Goal: Task Accomplishment & Management: Manage account settings

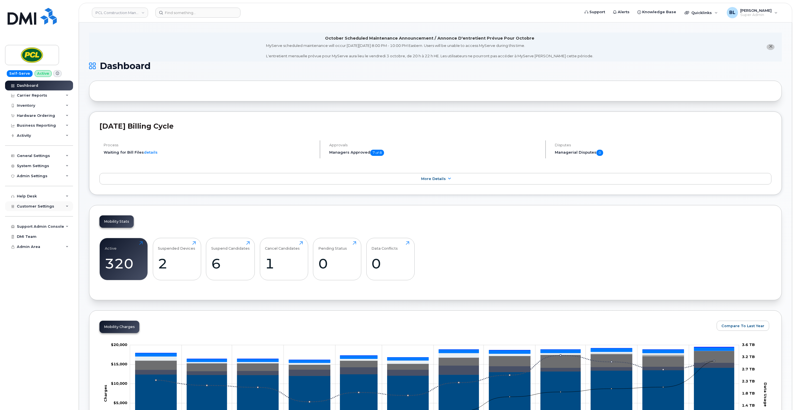
click at [49, 205] on span "Customer Settings" at bounding box center [35, 206] width 37 height 4
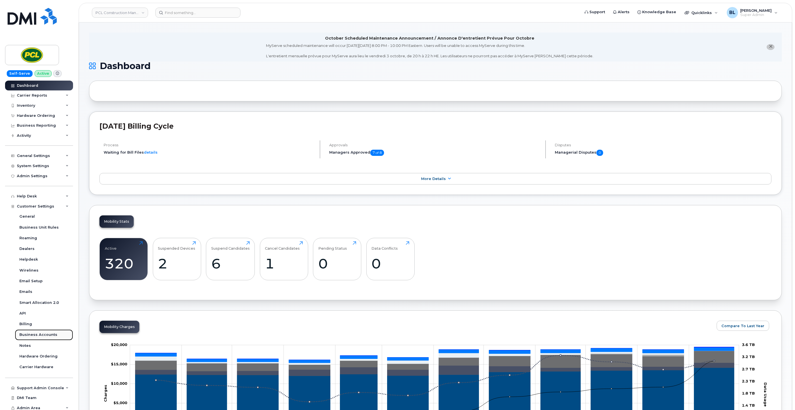
click at [41, 335] on div "Business Accounts" at bounding box center [38, 334] width 38 height 5
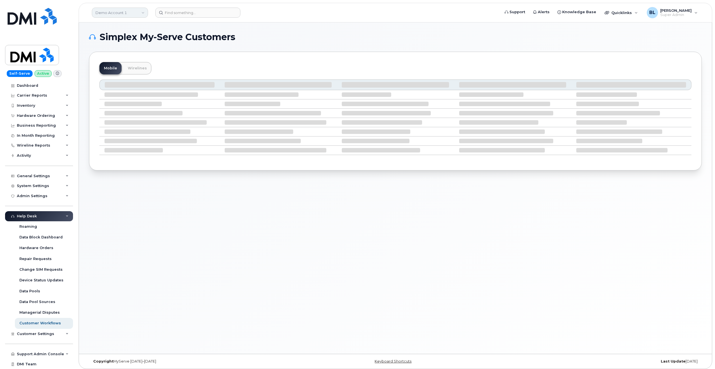
click at [114, 10] on link "Demo Account 1" at bounding box center [120, 13] width 56 height 10
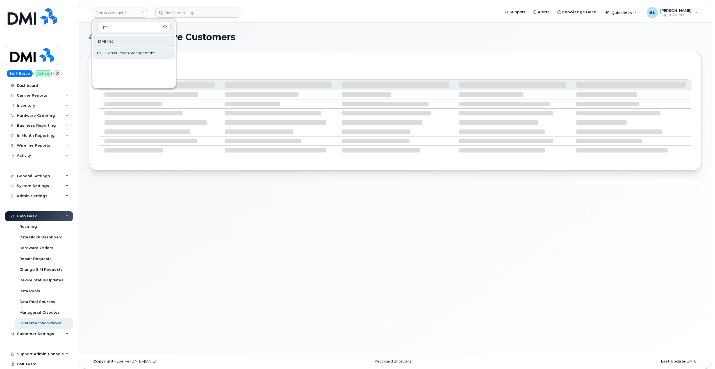
type input "pcl"
click at [111, 54] on span "PCL Construction Management" at bounding box center [126, 53] width 58 height 6
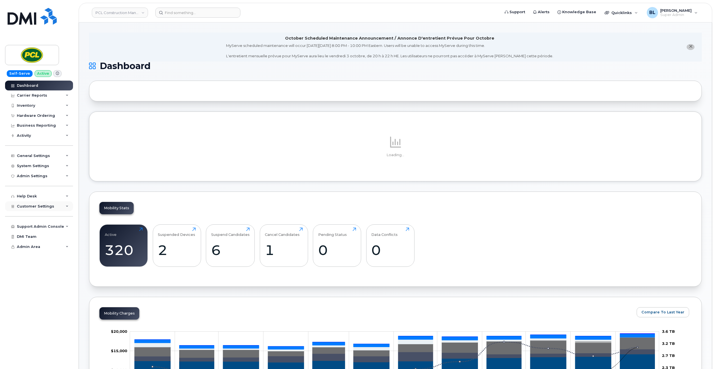
click at [53, 208] on div "Customer Settings" at bounding box center [39, 206] width 68 height 10
click at [44, 156] on div "General Settings" at bounding box center [33, 156] width 33 height 4
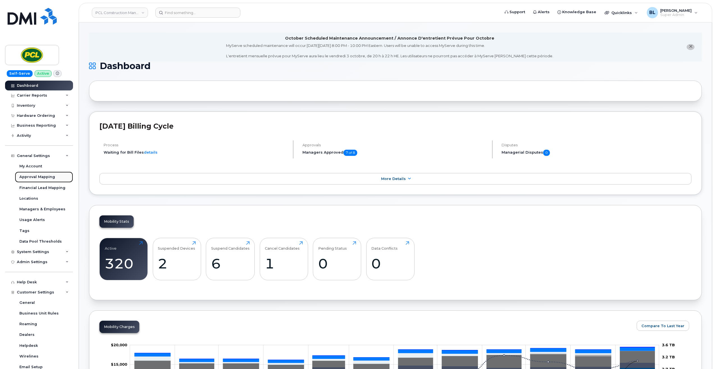
click at [36, 175] on div "Approval Mapping" at bounding box center [37, 176] width 36 height 5
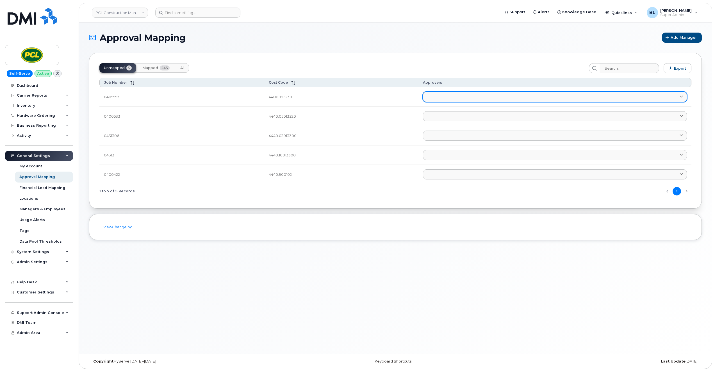
click at [464, 93] on link at bounding box center [555, 97] width 264 height 10
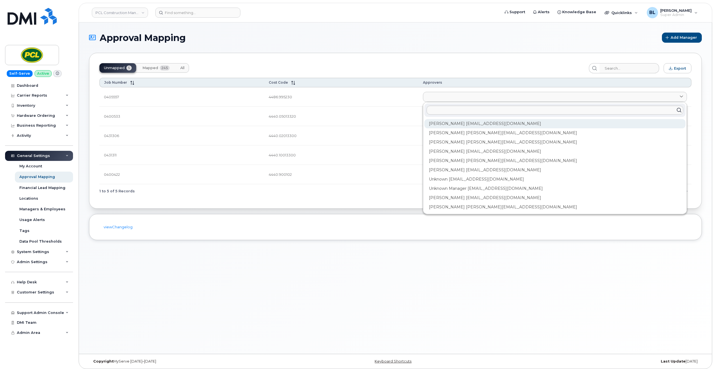
click at [444, 122] on div "Amanda Lucier alucier@pcl.com" at bounding box center [554, 123] width 261 height 9
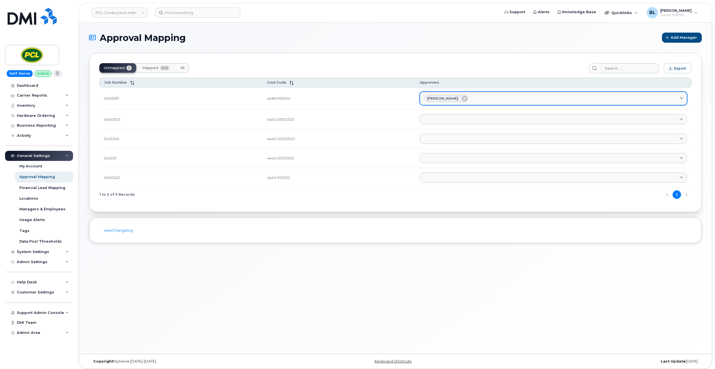
click at [478, 97] on div "Amanda Lucier" at bounding box center [553, 98] width 257 height 7
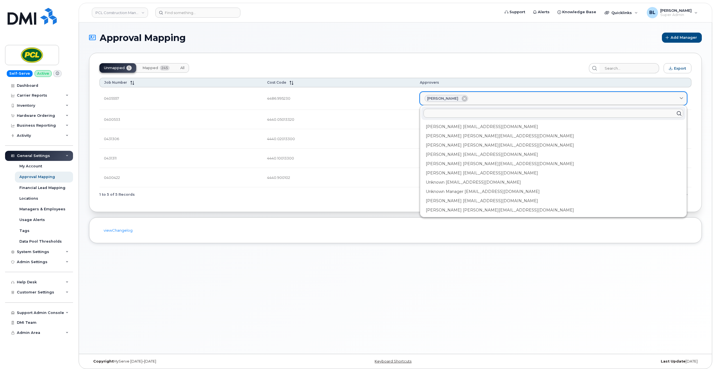
drag, startPoint x: 450, startPoint y: 134, endPoint x: 508, endPoint y: 100, distance: 67.2
click at [450, 133] on div "Anna Slater AMSlater@pcl.com" at bounding box center [553, 135] width 264 height 9
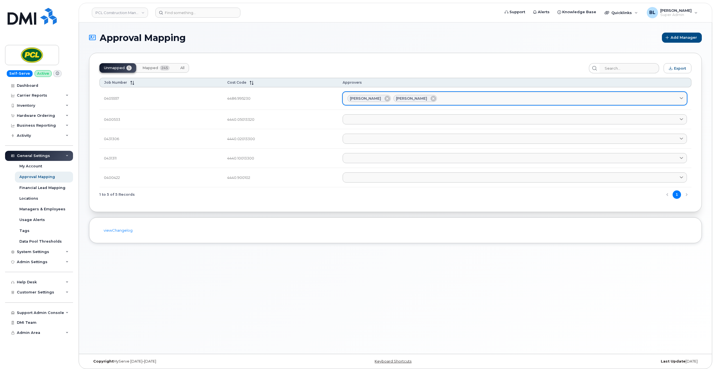
drag, startPoint x: 450, startPoint y: 101, endPoint x: 459, endPoint y: 95, distance: 9.7
click at [452, 101] on div "Amanda Lucier Anna Slater" at bounding box center [514, 98] width 335 height 7
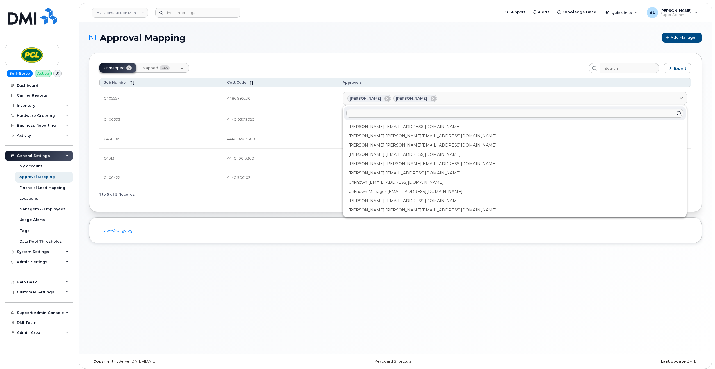
click at [417, 145] on div "Duy Huynh Duyhuynh@pcl.com" at bounding box center [514, 145] width 341 height 9
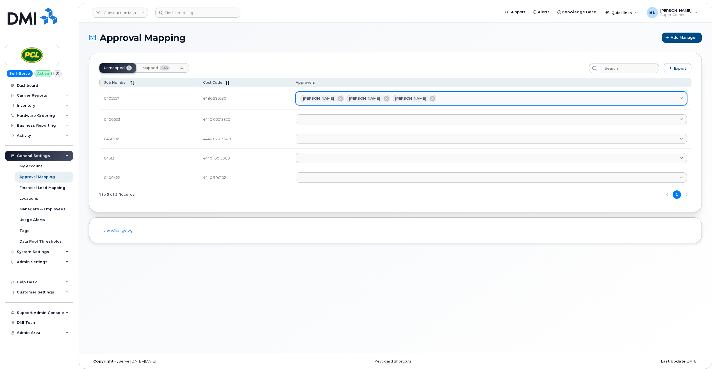
click at [468, 103] on link "Amanda Lucier Anna Slater Duy Huynh" at bounding box center [491, 98] width 391 height 13
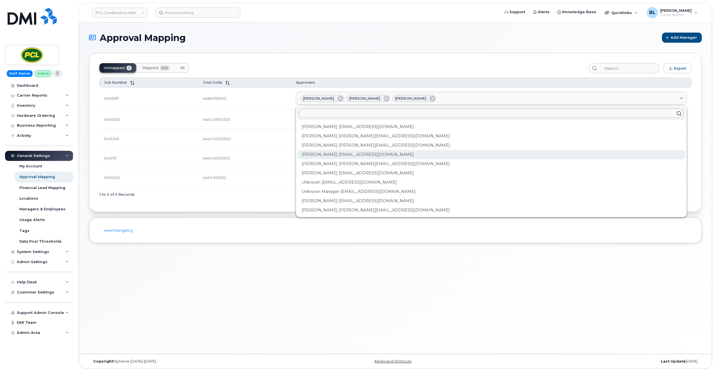
click at [384, 154] on div "Heather Innes HMInnes@pcl.com" at bounding box center [491, 154] width 388 height 9
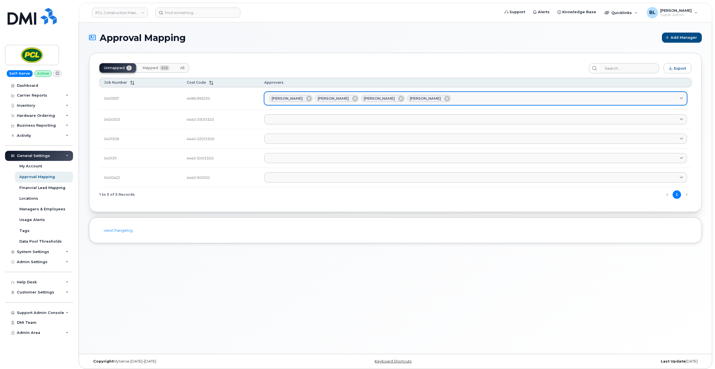
click at [488, 103] on link "Amanda Lucier Anna Slater Duy Huynh Heather Innes" at bounding box center [475, 98] width 423 height 13
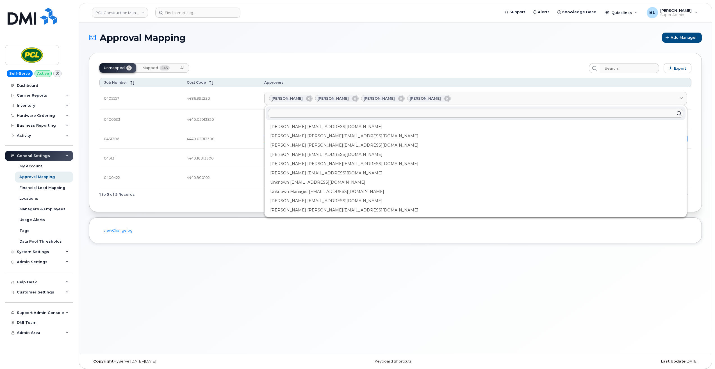
drag, startPoint x: 331, startPoint y: 165, endPoint x: 398, endPoint y: 137, distance: 73.0
click at [332, 165] on div "[PERSON_NAME] [PERSON_NAME][EMAIL_ADDRESS][DOMAIN_NAME]" at bounding box center [476, 163] width 420 height 9
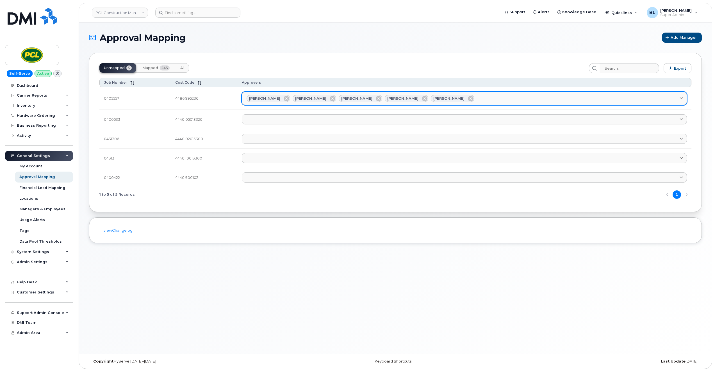
click at [490, 101] on div "Amanda Lucier Anna Slater Duy Huynh Heather Innes Kimberley Kim" at bounding box center [465, 98] width 436 height 7
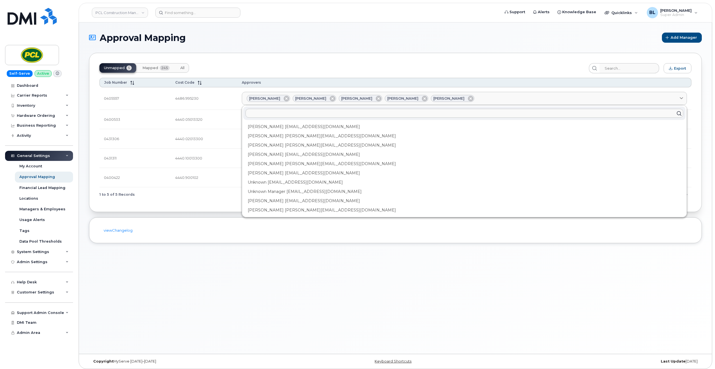
click at [312, 171] on div "Rob Wilkins RFWilkins@pcl.com" at bounding box center [464, 172] width 442 height 9
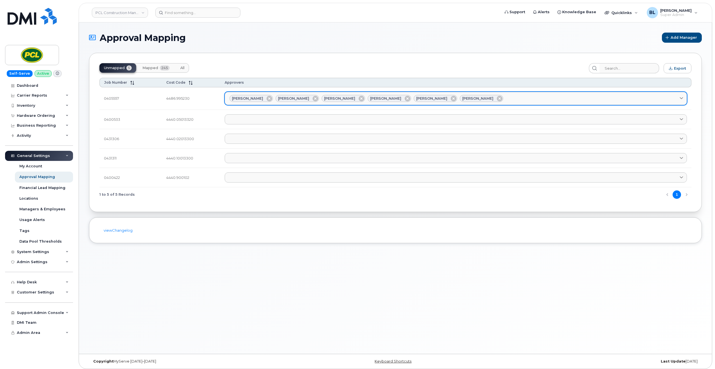
click at [494, 97] on div "Amanda Lucier Anna Slater Duy Huynh Heather Innes Kimberley Kim Rob Wilkins" at bounding box center [455, 98] width 453 height 7
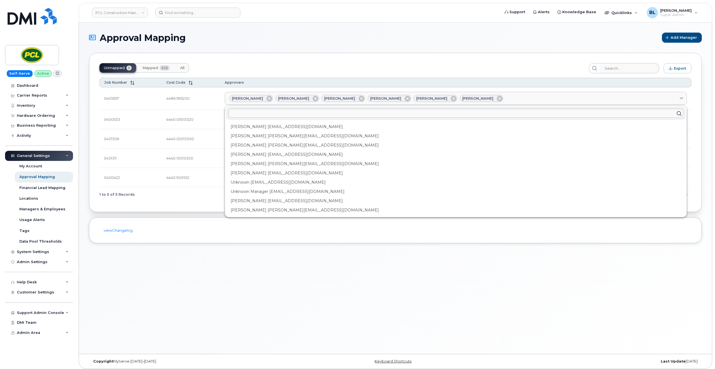
drag, startPoint x: 262, startPoint y: 199, endPoint x: 281, endPoint y: 185, distance: 23.4
click at [263, 199] on div "Yvonne Love YCLove@pcl.com" at bounding box center [455, 200] width 459 height 9
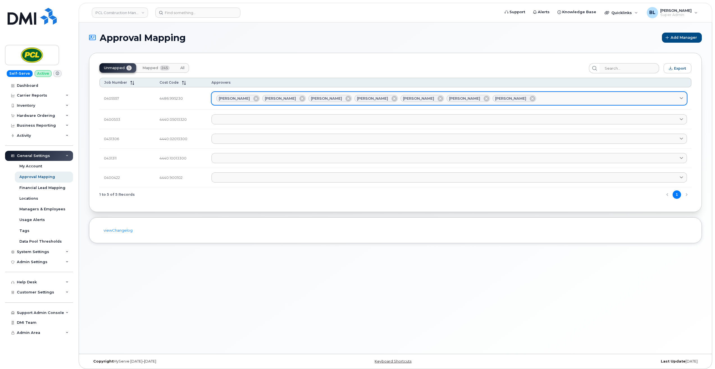
click at [512, 102] on div "Amanda Lucier Anna Slater Duy Huynh Heather Innes Kimberley Kim Rob Wilkins Yvo…" at bounding box center [449, 98] width 466 height 7
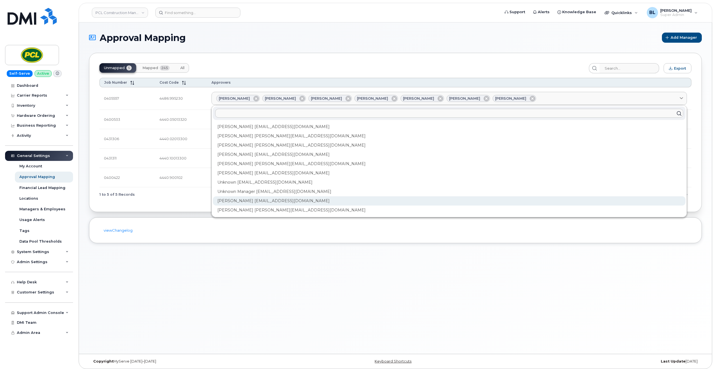
click at [277, 202] on div "Yvonne Love YCLove@pcl.com" at bounding box center [449, 200] width 473 height 9
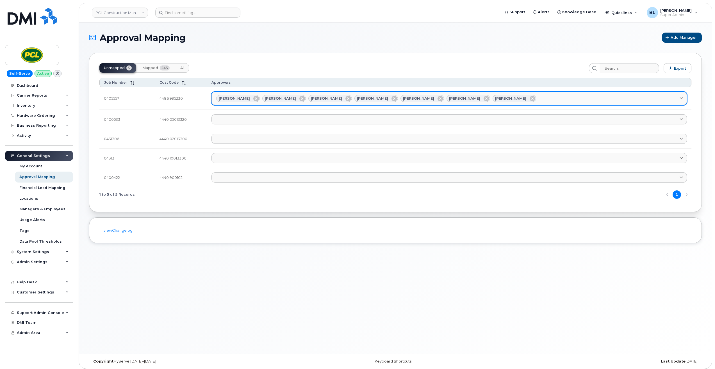
click at [503, 97] on div "Amanda Lucier Anna Slater Duy Huynh Heather Innes Kimberley Kim Rob Wilkins Yvo…" at bounding box center [449, 98] width 466 height 7
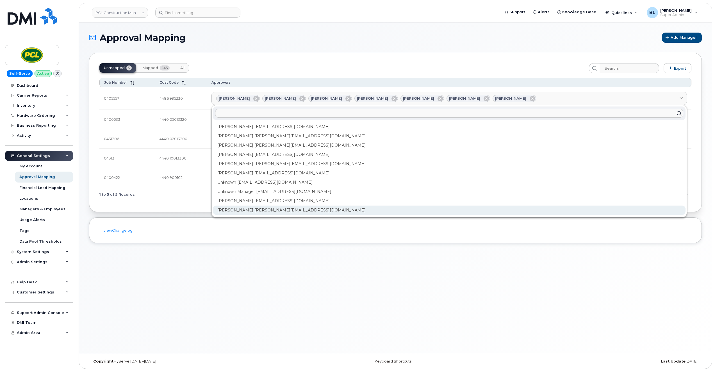
click at [266, 210] on div "Zuhaib Nasser ZfNasser@pcl.com" at bounding box center [449, 210] width 473 height 9
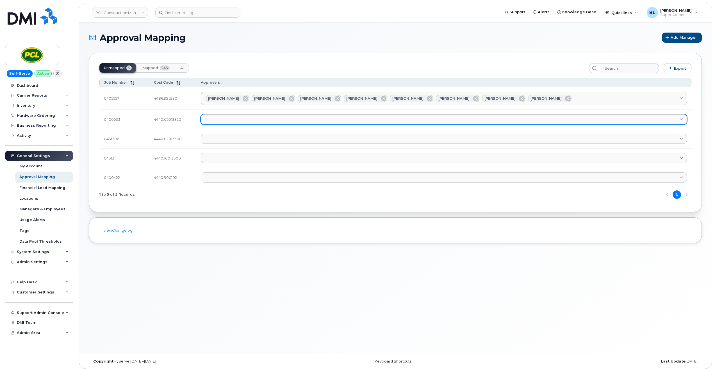
click at [278, 118] on link at bounding box center [444, 119] width 486 height 10
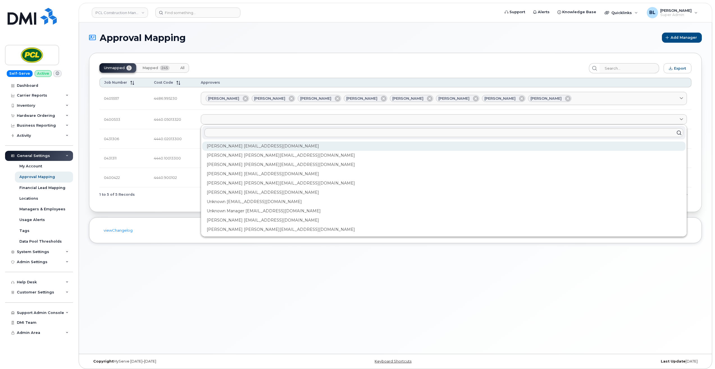
click at [247, 145] on div "Amanda Lucier alucier@pcl.com" at bounding box center [443, 146] width 483 height 9
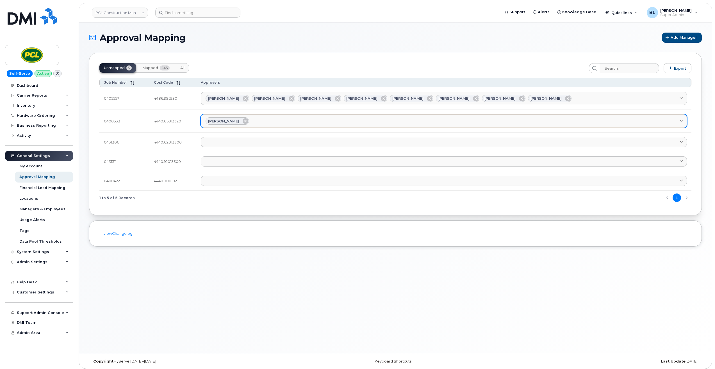
click at [289, 124] on div "Amanda Lucier" at bounding box center [444, 120] width 477 height 7
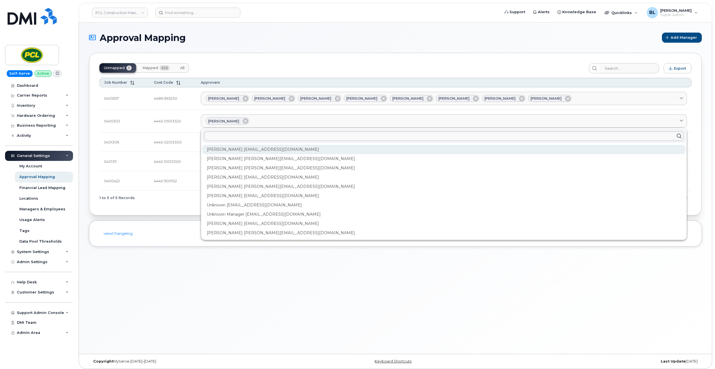
click at [266, 150] on div "Amanda Lucier alucier@pcl.com" at bounding box center [443, 149] width 483 height 9
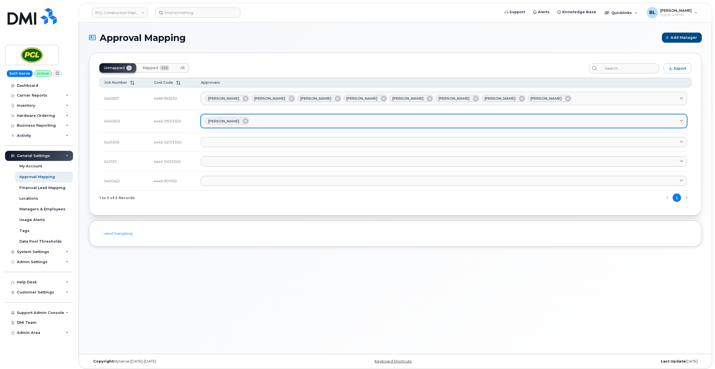
click at [303, 126] on link "Amanda Lucier" at bounding box center [444, 120] width 486 height 13
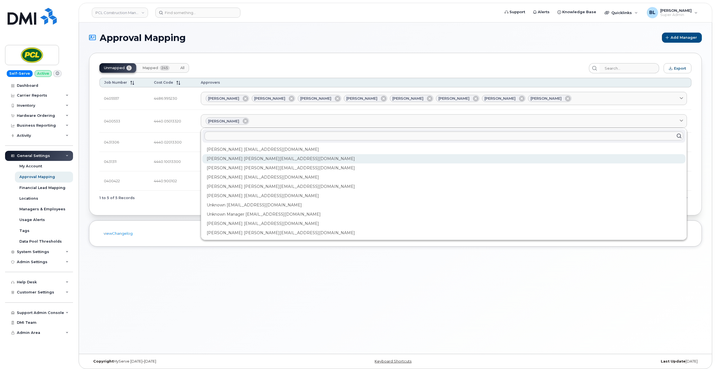
click at [269, 160] on div "Anna Slater AMSlater@pcl.com" at bounding box center [443, 158] width 483 height 9
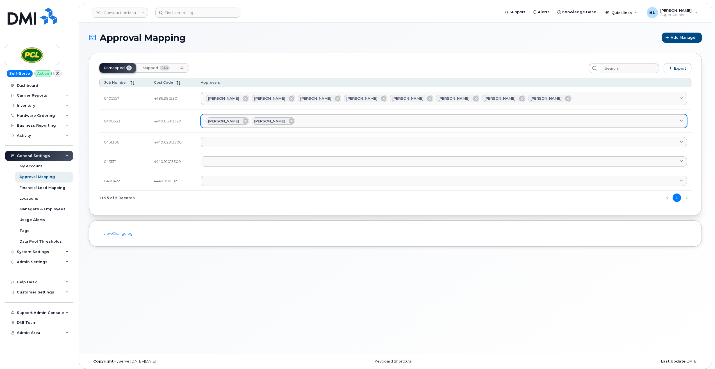
click at [308, 123] on div "Amanda Lucier Anna Slater" at bounding box center [444, 120] width 477 height 7
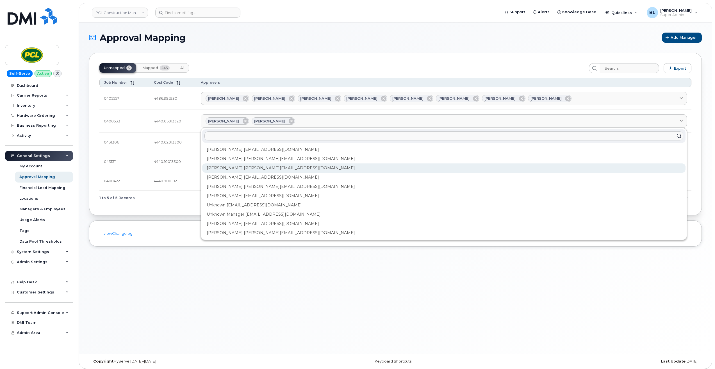
click at [275, 169] on div "Duy Huynh Duyhuynh@pcl.com" at bounding box center [443, 167] width 483 height 9
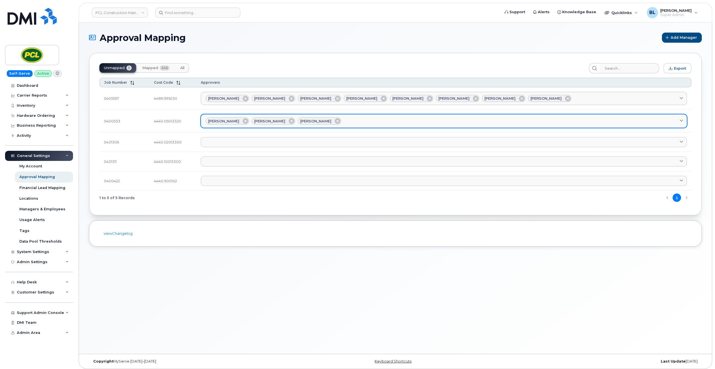
click at [349, 125] on link "Amanda Lucier Anna Slater Duy Huynh" at bounding box center [444, 120] width 486 height 13
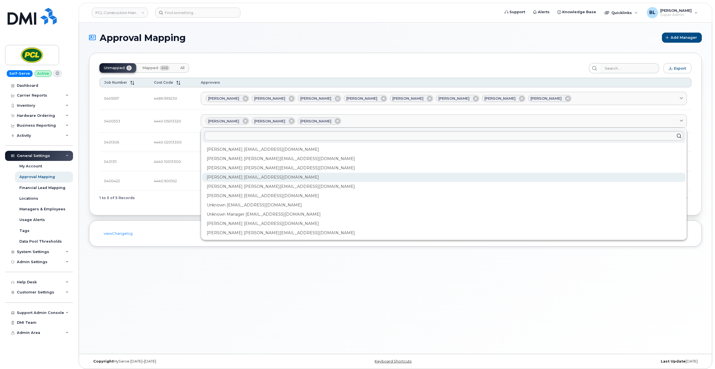
click at [254, 177] on div "Heather Innes HMInnes@pcl.com" at bounding box center [443, 177] width 483 height 9
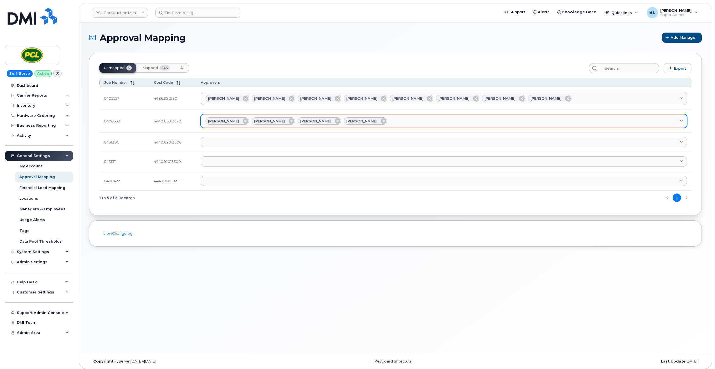
click at [400, 121] on div "Amanda Lucier Anna Slater Duy Huynh Heather Innes" at bounding box center [444, 120] width 477 height 7
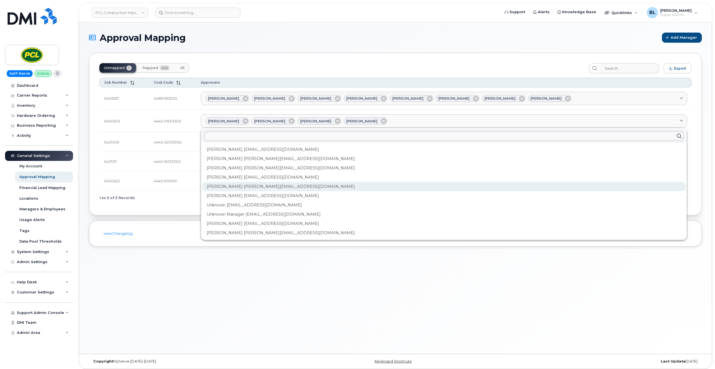
click at [241, 188] on div "Kimberley Kim kimberleykim@pcl.com" at bounding box center [443, 186] width 483 height 9
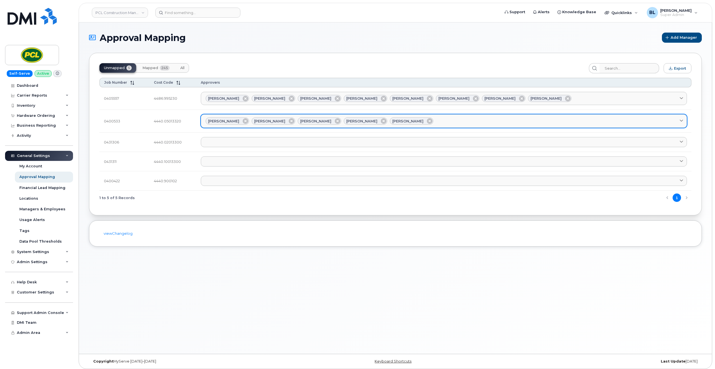
click at [423, 124] on div "Amanda Lucier Anna Slater Duy Huynh Heather Innes Kimberley Kim" at bounding box center [444, 120] width 477 height 7
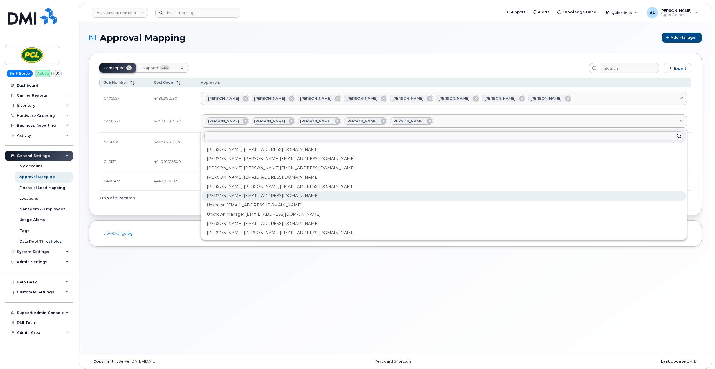
click at [240, 197] on div "Rob Wilkins RFWilkins@pcl.com" at bounding box center [443, 195] width 483 height 9
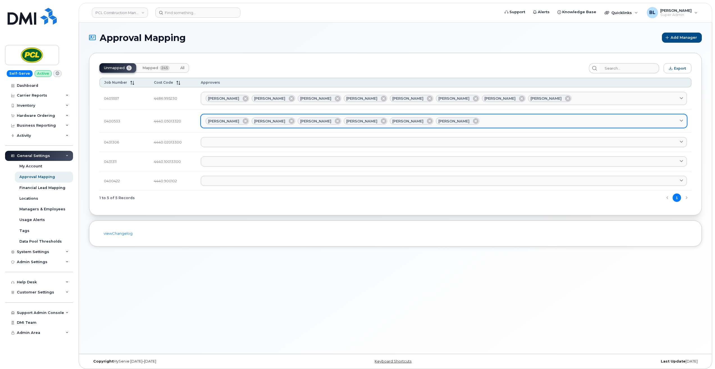
click at [484, 123] on div "Amanda Lucier Anna Slater Duy Huynh Heather Innes Kimberley Kim Rob Wilkins" at bounding box center [444, 120] width 477 height 7
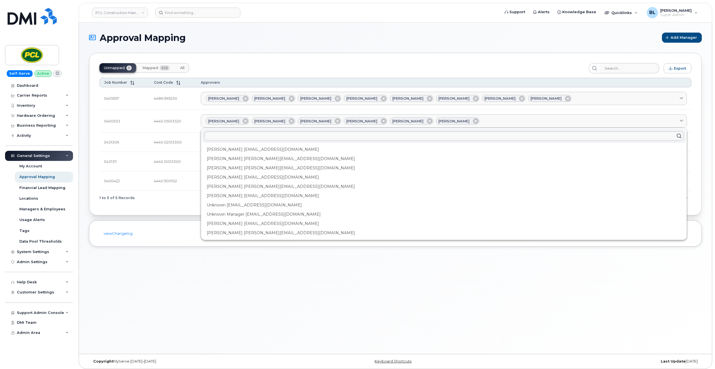
click at [249, 225] on div "Yvonne Love YCLove@pcl.com" at bounding box center [443, 223] width 483 height 9
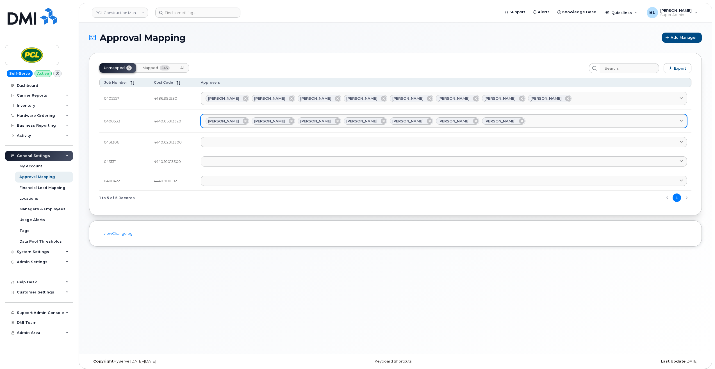
click at [520, 125] on link "Amanda Lucier Anna Slater Duy Huynh Heather Innes Kimberley Kim Rob Wilkins Yvo…" at bounding box center [444, 120] width 486 height 13
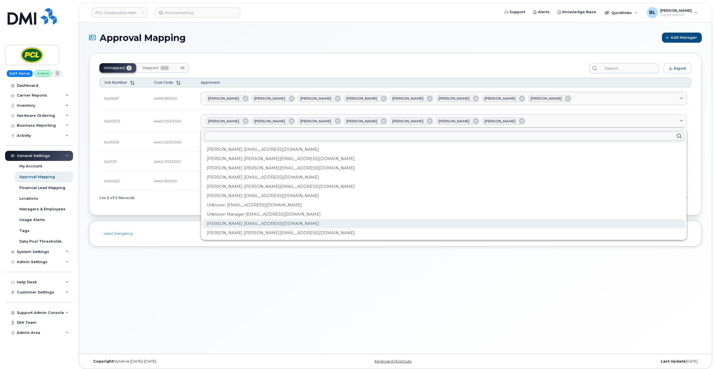
click at [243, 222] on div "Yvonne Love YCLove@pcl.com" at bounding box center [443, 223] width 483 height 9
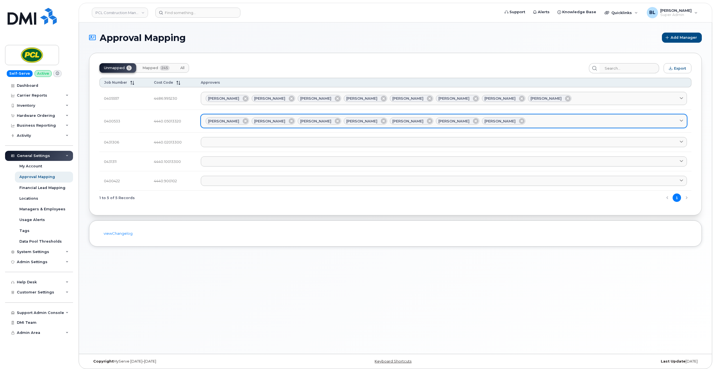
click at [526, 119] on div "Amanda Lucier Anna Slater Duy Huynh Heather Innes Kimberley Kim Rob Wilkins Yvo…" at bounding box center [444, 120] width 477 height 7
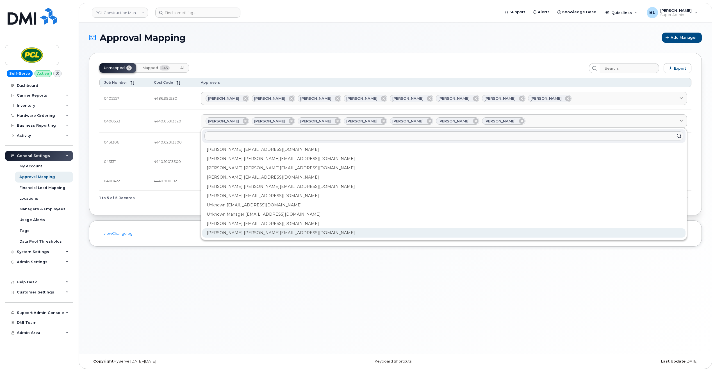
click at [263, 232] on div "Zuhaib Nasser ZfNasser@pcl.com" at bounding box center [443, 232] width 483 height 9
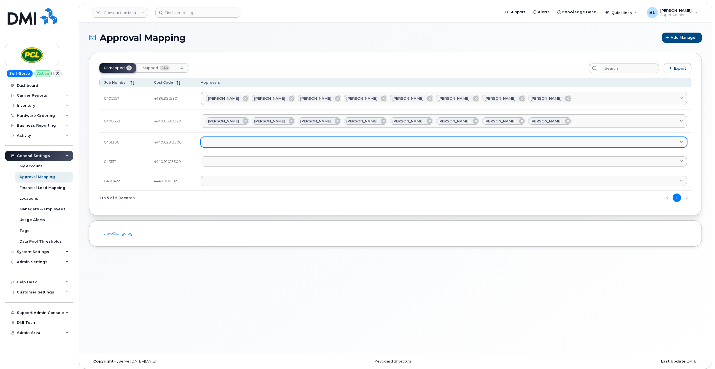
click at [254, 143] on link at bounding box center [444, 142] width 486 height 10
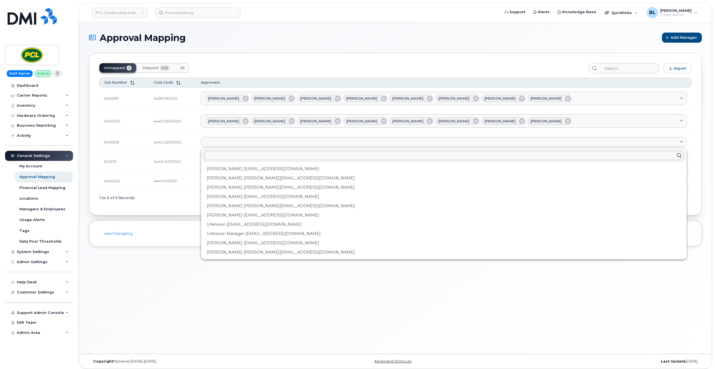
drag, startPoint x: 261, startPoint y: 168, endPoint x: 268, endPoint y: 159, distance: 12.0
click at [261, 170] on div "Amanda Lucier alucier@pcl.com" at bounding box center [443, 168] width 483 height 9
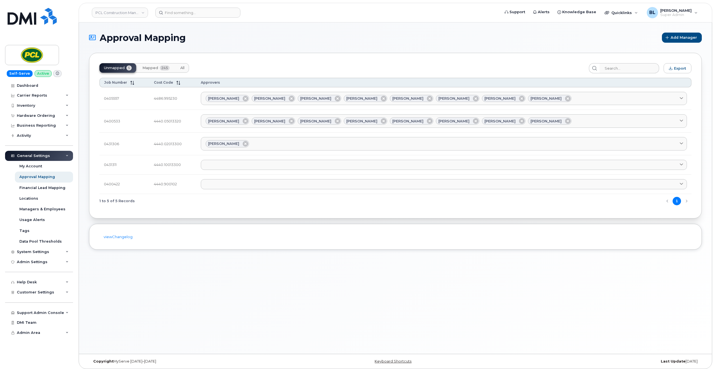
click at [305, 151] on td "Amanda Lucier Amanda Lucier alucier@pcl.com Anna Slater AMSlater@pcl.com Duy Hu…" at bounding box center [443, 144] width 495 height 23
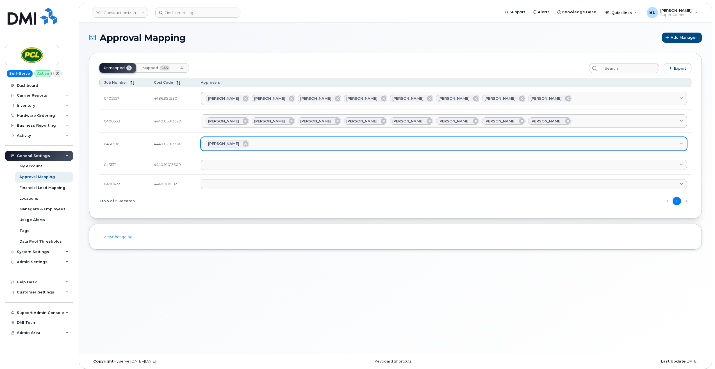
click at [305, 146] on div "Amanda Lucier" at bounding box center [444, 143] width 477 height 7
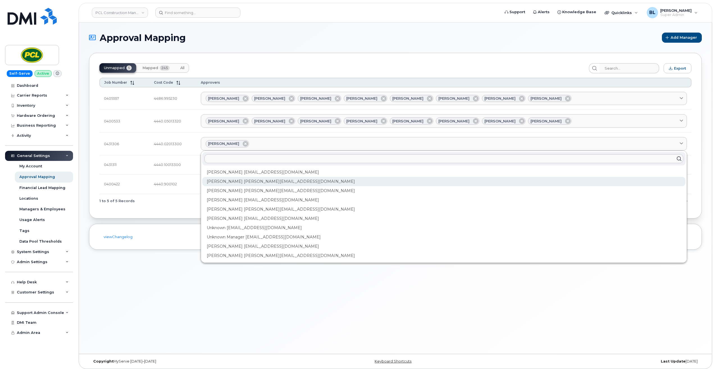
click at [266, 181] on div "Anna Slater AMSlater@pcl.com" at bounding box center [443, 181] width 483 height 9
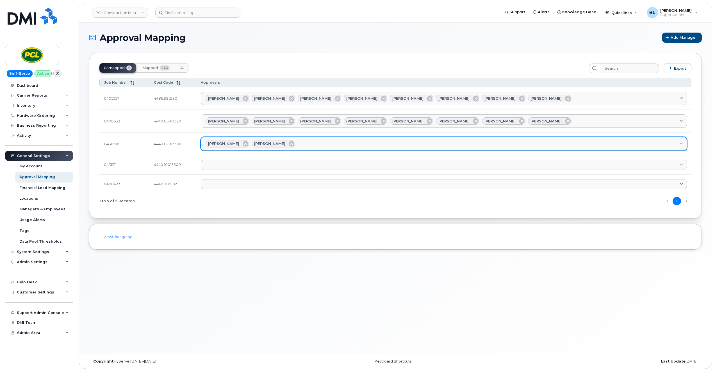
click at [294, 150] on link "Amanda Lucier Anna Slater" at bounding box center [444, 143] width 486 height 13
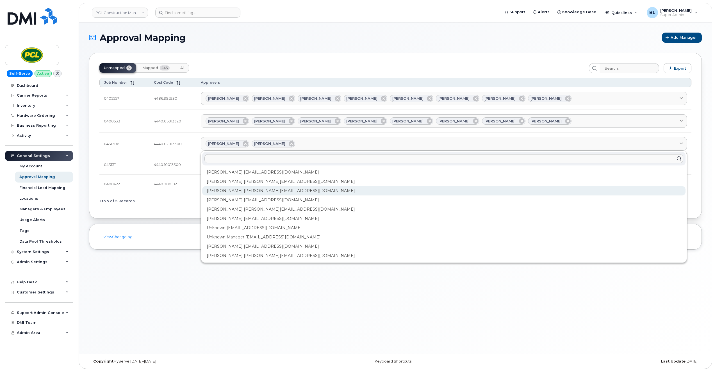
click at [256, 193] on div "Duy Huynh Duyhuynh@pcl.com" at bounding box center [443, 190] width 483 height 9
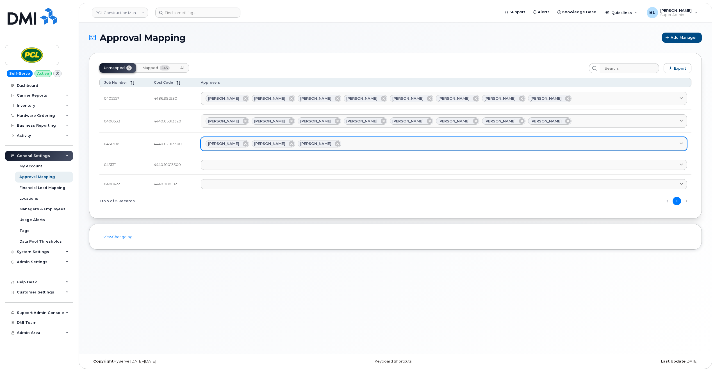
click at [341, 146] on div "Amanda Lucier Anna Slater Duy Huynh" at bounding box center [444, 143] width 477 height 7
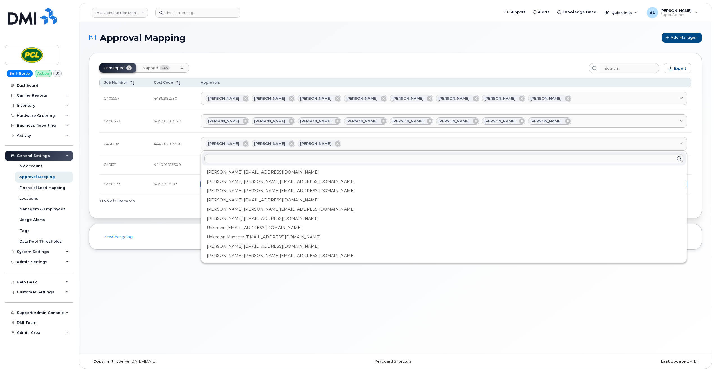
drag, startPoint x: 254, startPoint y: 201, endPoint x: 331, endPoint y: 181, distance: 79.3
click at [255, 201] on div "Heather Innes HMInnes@pcl.com" at bounding box center [443, 199] width 483 height 9
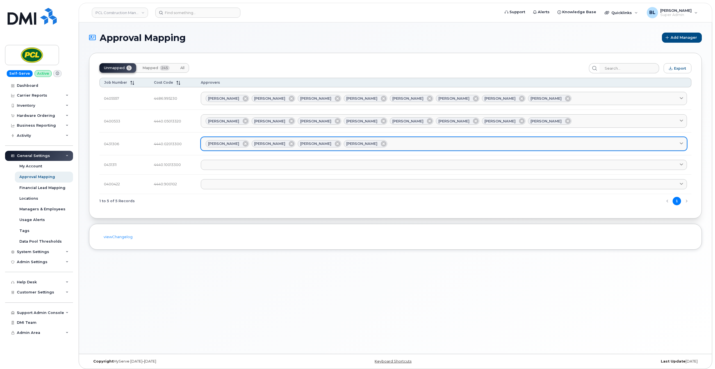
click at [416, 143] on div "Amanda Lucier Anna Slater Duy Huynh Heather Innes" at bounding box center [444, 143] width 477 height 7
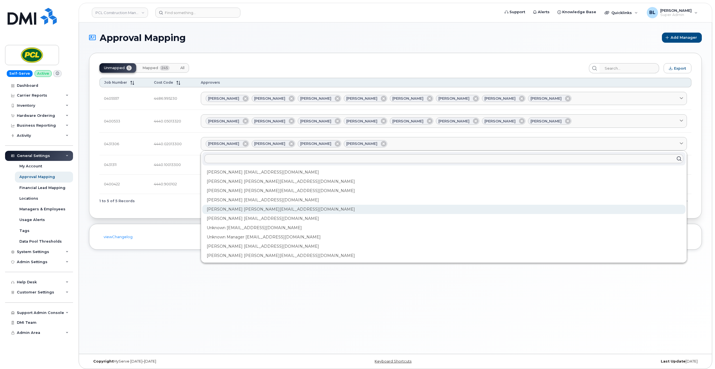
click at [272, 209] on div "Kimberley Kim kimberleykim@pcl.com" at bounding box center [443, 209] width 483 height 9
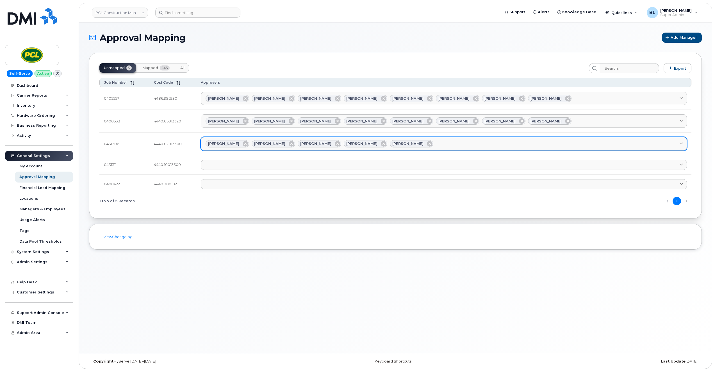
click at [435, 147] on div "Amanda Lucier Anna Slater Duy Huynh Heather Innes Kimberley Kim" at bounding box center [444, 143] width 477 height 7
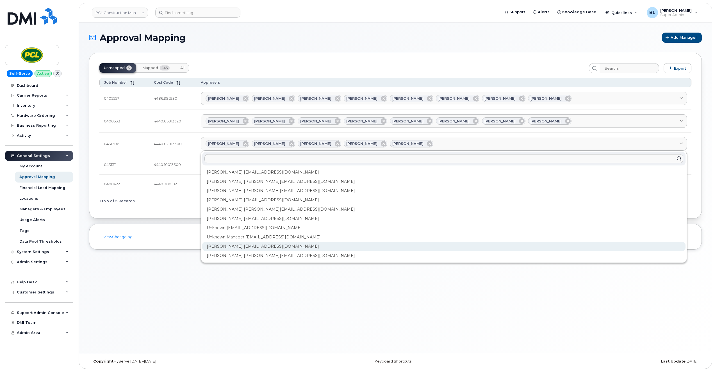
click at [266, 247] on div "Yvonne Love YCLove@pcl.com" at bounding box center [443, 246] width 483 height 9
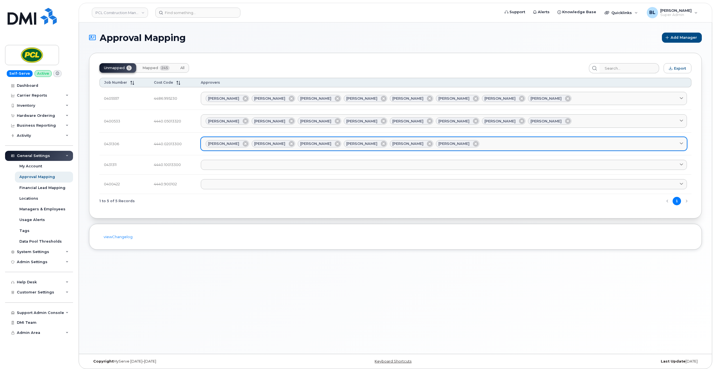
drag, startPoint x: 479, startPoint y: 144, endPoint x: 478, endPoint y: 147, distance: 3.7
click at [479, 144] on div "Amanda Lucier Anna Slater Duy Huynh Heather Innes Kimberley Kim Yvonne Love" at bounding box center [444, 143] width 477 height 7
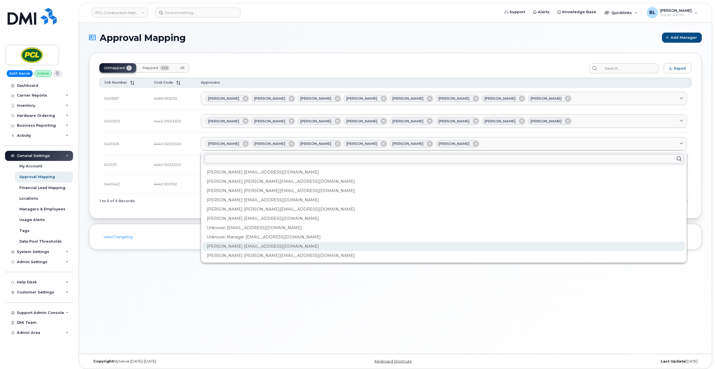
click at [268, 249] on div "Yvonne Love YCLove@pcl.com" at bounding box center [443, 246] width 483 height 9
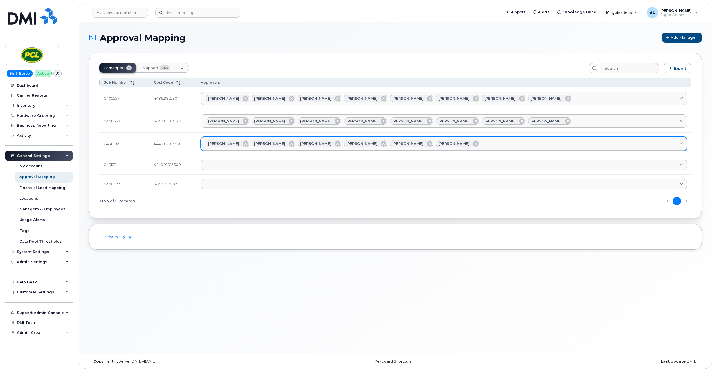
click at [482, 144] on div "Amanda Lucier Anna Slater Duy Huynh Heather Innes Kimberley Kim Yvonne Love" at bounding box center [444, 143] width 477 height 7
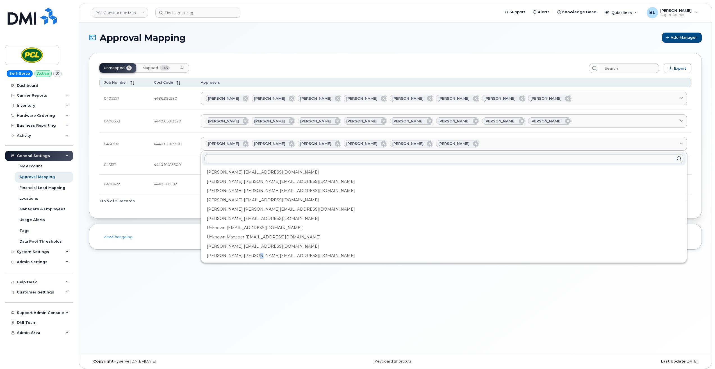
click at [262, 257] on div "Zuhaib Nasser ZfNasser@pcl.com" at bounding box center [443, 255] width 483 height 9
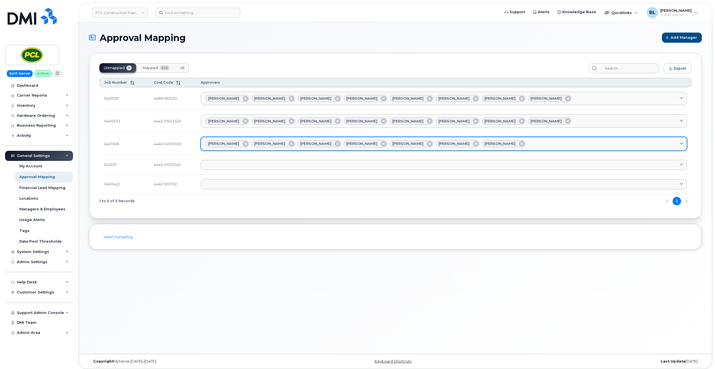
click at [535, 138] on link "Amanda Lucier Anna Slater Duy Huynh Heather Innes Kimberley Kim Yvonne Love Zuh…" at bounding box center [444, 143] width 486 height 13
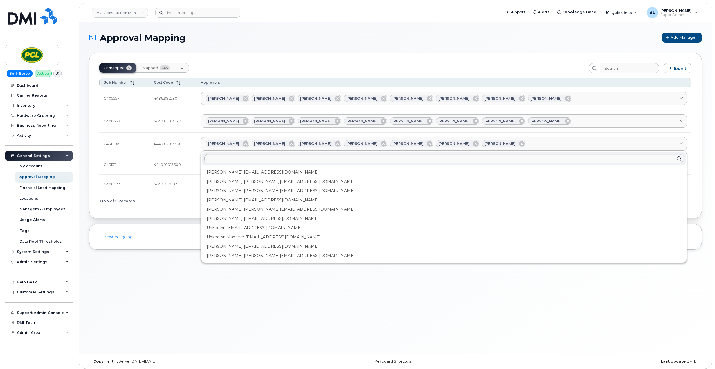
click at [245, 194] on div "Duy Huynh Duyhuynh@pcl.com" at bounding box center [443, 190] width 483 height 9
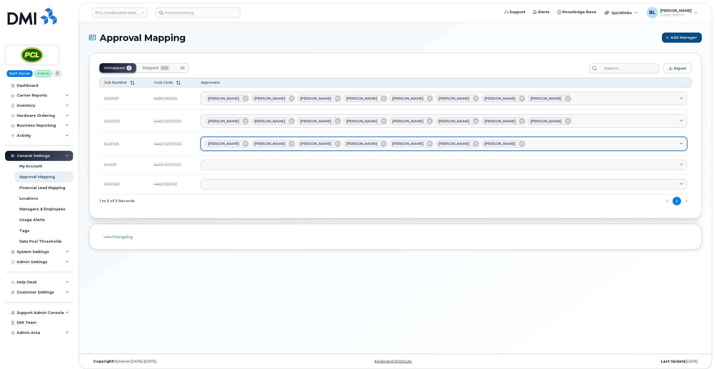
click at [529, 143] on div "Amanda Lucier Anna Slater Duy Huynh Heather Innes Kimberley Kim Yvonne Love Zuh…" at bounding box center [444, 143] width 477 height 7
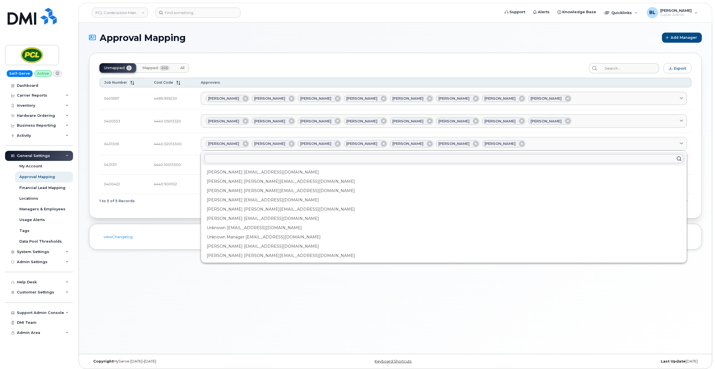
click at [244, 202] on div "Heather Innes HMInnes@pcl.com" at bounding box center [443, 199] width 483 height 9
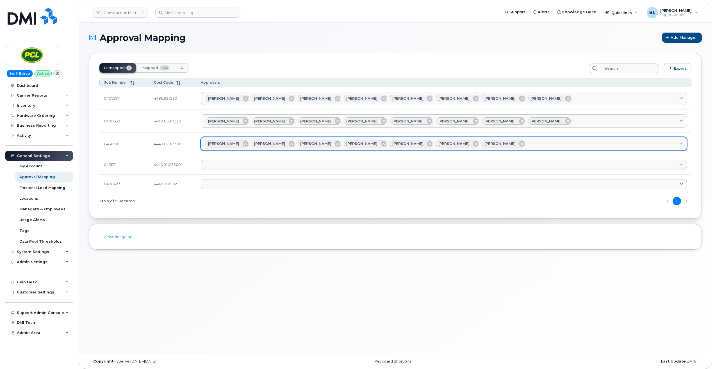
click at [512, 147] on div "Amanda Lucier Anna Slater Duy Huynh Heather Innes Kimberley Kim Yvonne Love Zuh…" at bounding box center [444, 143] width 477 height 7
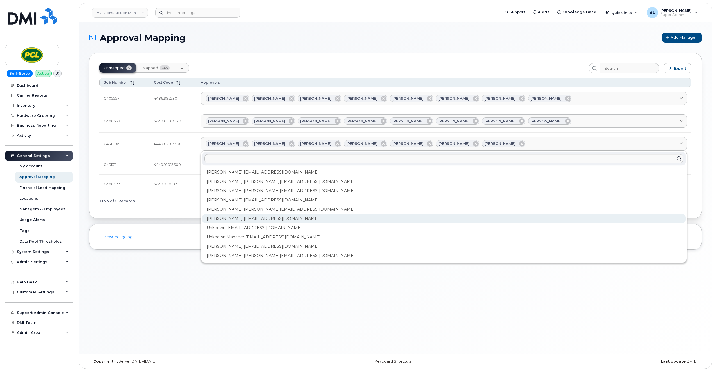
click at [239, 220] on div "Rob Wilkins RFWilkins@pcl.com" at bounding box center [443, 218] width 483 height 9
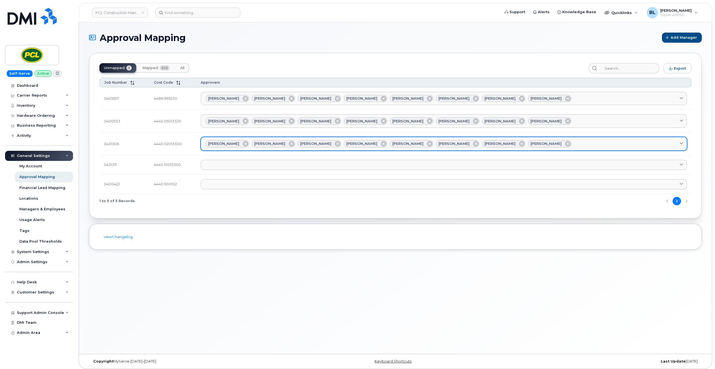
click at [541, 143] on div "Amanda Lucier Anna Slater Duy Huynh Heather Innes Kimberley Kim Yvonne Love Zuh…" at bounding box center [444, 143] width 477 height 7
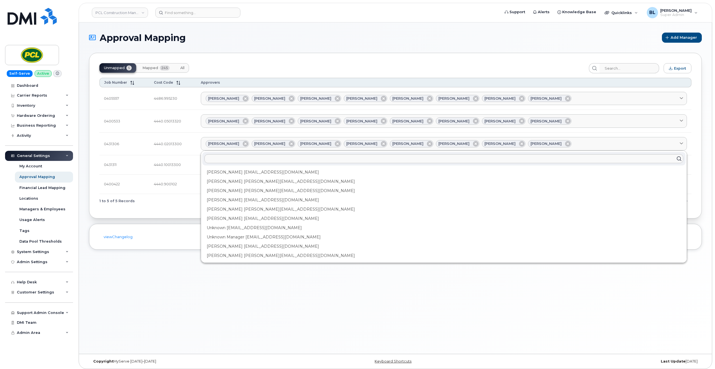
click at [189, 156] on td "4440.10013300" at bounding box center [172, 164] width 47 height 19
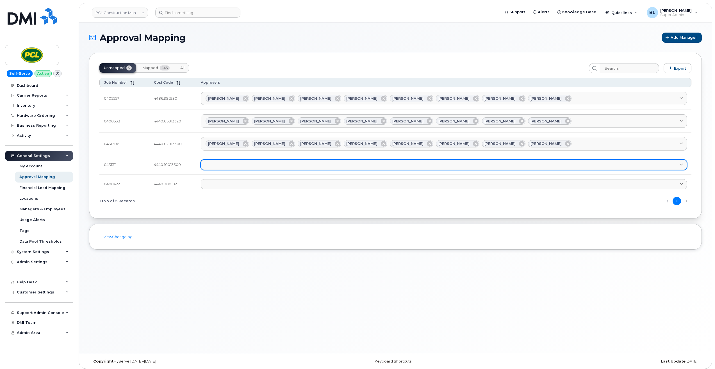
click at [247, 168] on link at bounding box center [444, 165] width 486 height 10
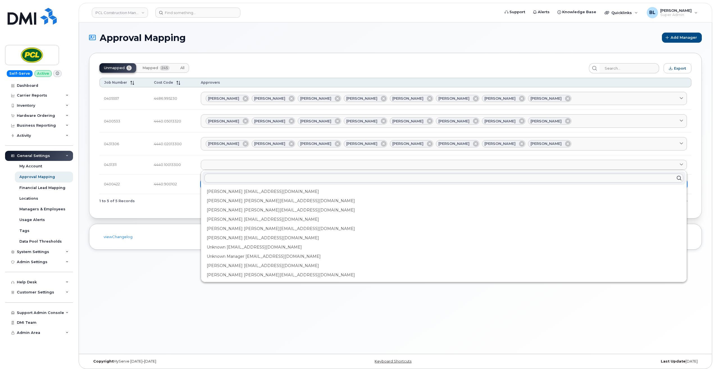
click at [241, 191] on div "Amanda Lucier alucier@pcl.com" at bounding box center [443, 191] width 483 height 9
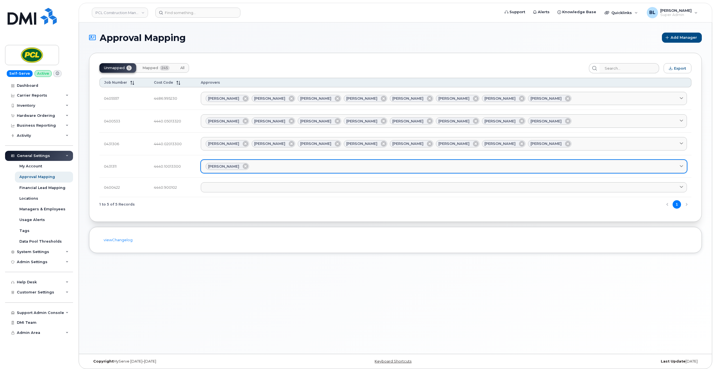
click at [278, 170] on div "Amanda Lucier" at bounding box center [444, 166] width 477 height 7
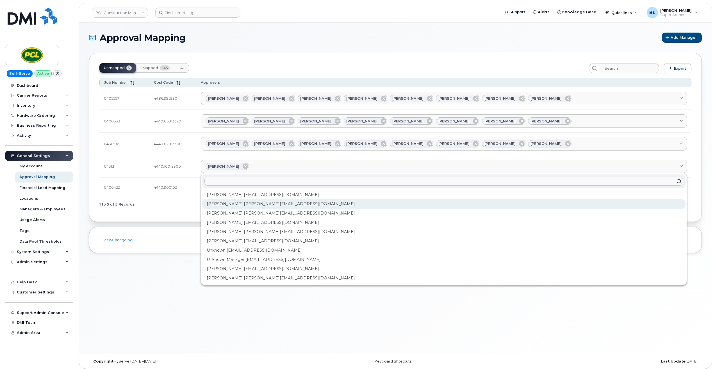
click at [254, 205] on div "Anna Slater AMSlater@pcl.com" at bounding box center [443, 203] width 483 height 9
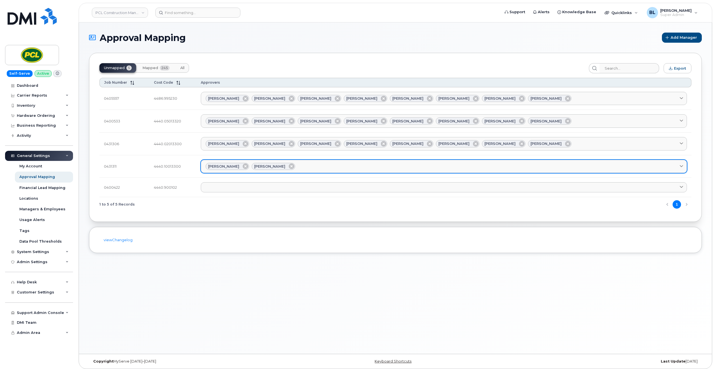
click at [319, 166] on div "Amanda Lucier Anna Slater" at bounding box center [444, 166] width 477 height 7
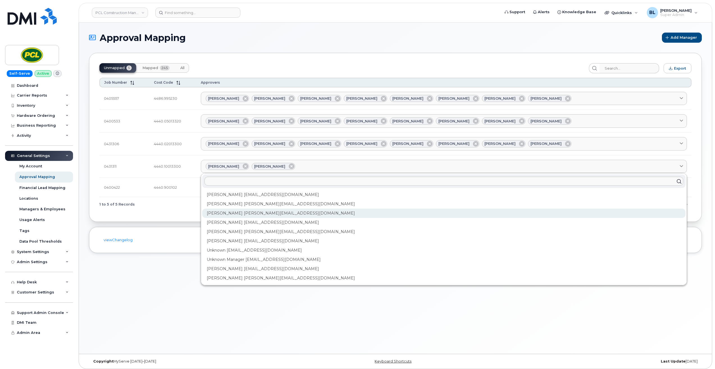
click at [259, 215] on div "Duy Huynh Duyhuynh@pcl.com" at bounding box center [443, 213] width 483 height 9
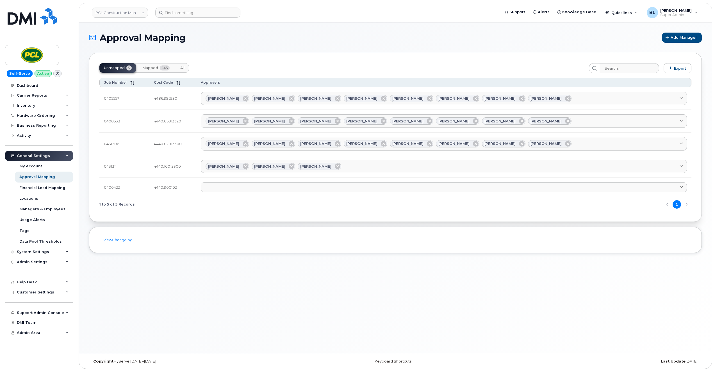
click at [345, 175] on td "Amanda Lucier Anna Slater Duy Huynh Amanda Lucier alucier@pcl.com Anna Slater A…" at bounding box center [443, 166] width 495 height 23
drag, startPoint x: 350, startPoint y: 170, endPoint x: 349, endPoint y: 174, distance: 4.9
click at [350, 170] on div "Amanda Lucier Anna Slater Duy Huynh" at bounding box center [444, 166] width 477 height 7
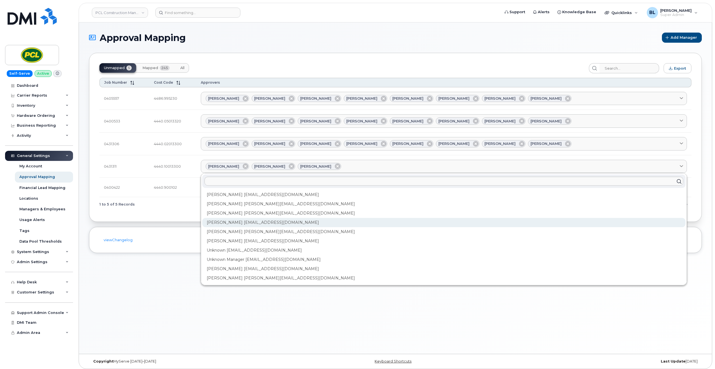
click at [291, 224] on div "Heather Innes HMInnes@pcl.com" at bounding box center [443, 222] width 483 height 9
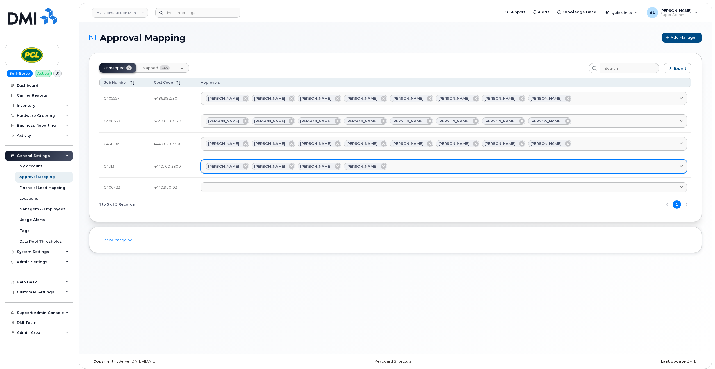
click at [411, 165] on div "Amanda Lucier Anna Slater Duy Huynh Heather Innes" at bounding box center [444, 166] width 477 height 7
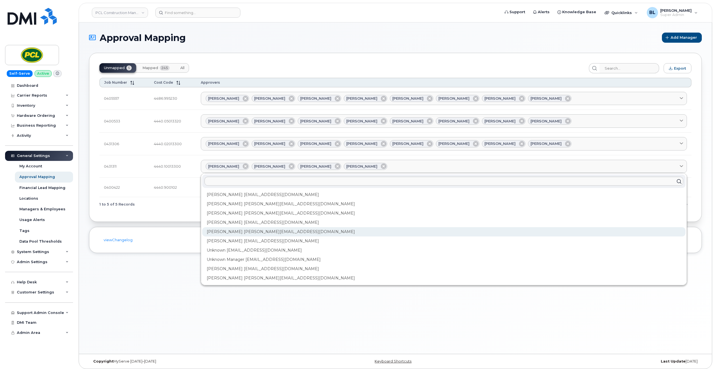
click at [303, 233] on div "Kimberley Kim kimberleykim@pcl.com" at bounding box center [443, 231] width 483 height 9
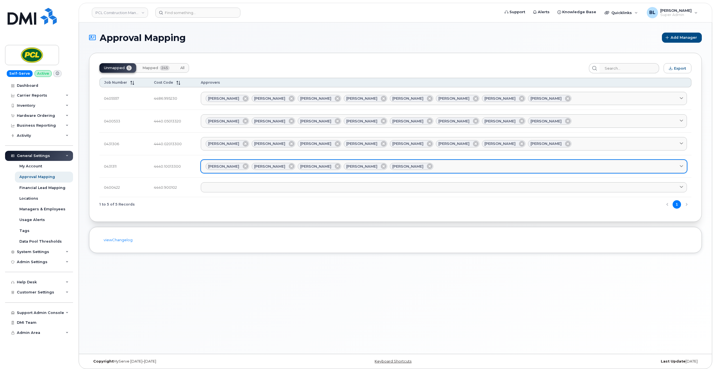
click at [457, 172] on link "Amanda Lucier Anna Slater Duy Huynh Heather Innes Kimberley Kim" at bounding box center [444, 166] width 486 height 13
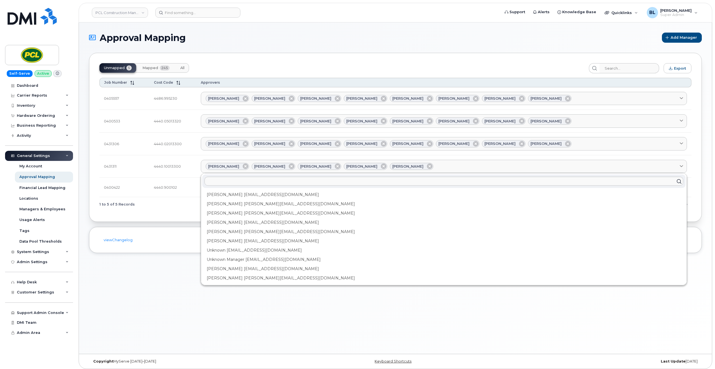
click at [275, 241] on div "Rob Wilkins RFWilkins@pcl.com" at bounding box center [443, 240] width 483 height 9
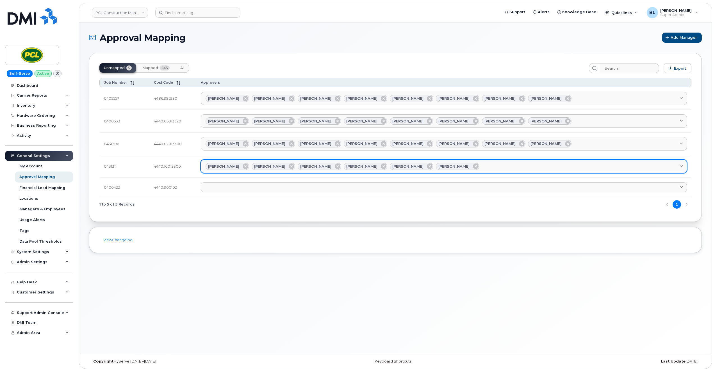
click at [482, 168] on div "Amanda Lucier Anna Slater Duy Huynh Heather Innes Kimberley Kim Rob Wilkins" at bounding box center [444, 166] width 477 height 7
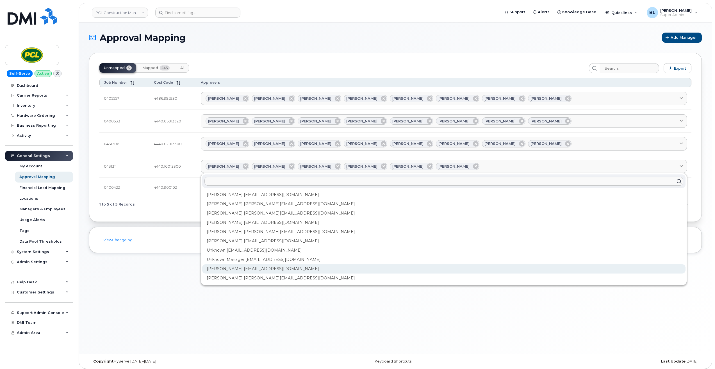
click at [264, 268] on div "Yvonne Love YCLove@pcl.com" at bounding box center [443, 268] width 483 height 9
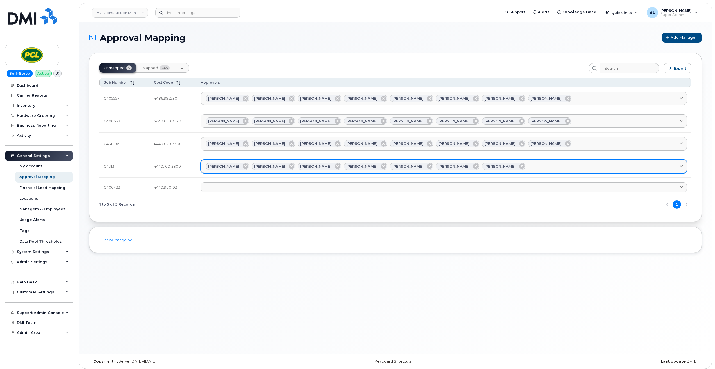
click at [533, 165] on div "Amanda Lucier Anna Slater Duy Huynh Heather Innes Kimberley Kim Rob Wilkins Yvo…" at bounding box center [444, 166] width 477 height 7
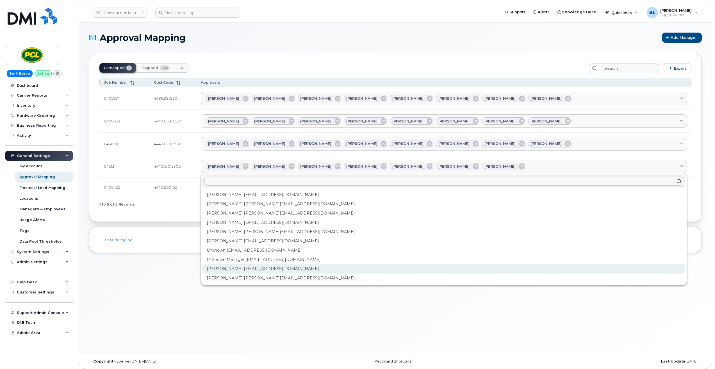
click at [247, 270] on div "Yvonne Love YCLove@pcl.com" at bounding box center [443, 268] width 483 height 9
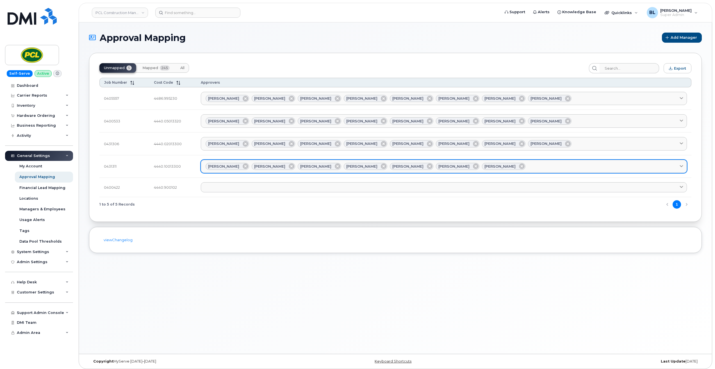
click at [525, 170] on link "Amanda Lucier Anna Slater Duy Huynh Heather Innes Kimberley Kim Rob Wilkins Yvo…" at bounding box center [444, 166] width 486 height 13
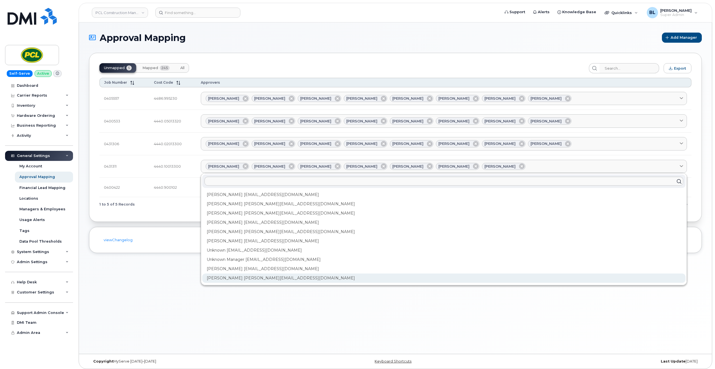
click at [254, 280] on div "Zuhaib Nasser ZfNasser@pcl.com" at bounding box center [443, 277] width 483 height 9
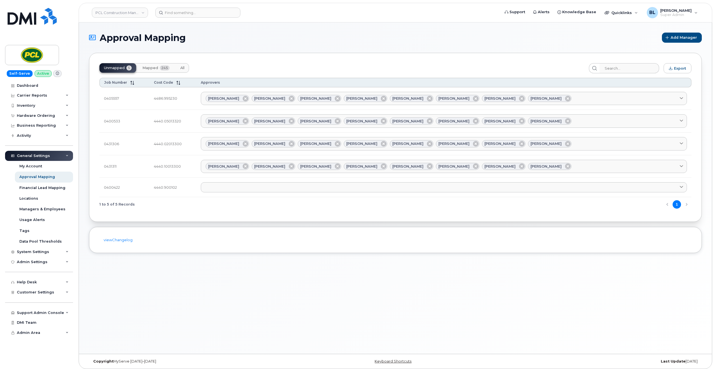
click at [338, 179] on tbody "0405557 4486.995230 Amanda Lucier Anna Slater Duy Huynh Heather Innes Kimberley…" at bounding box center [395, 142] width 592 height 110
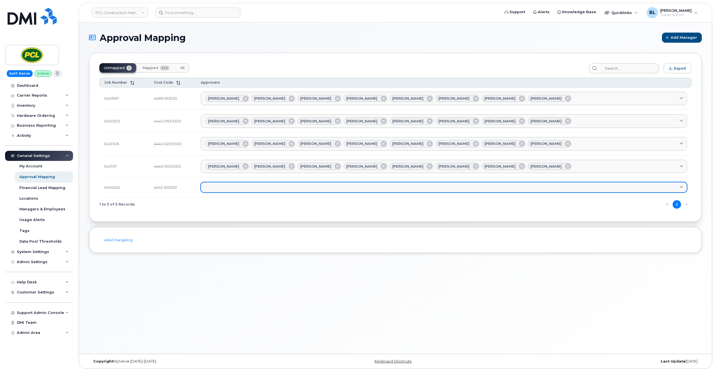
click at [338, 189] on link at bounding box center [444, 187] width 486 height 10
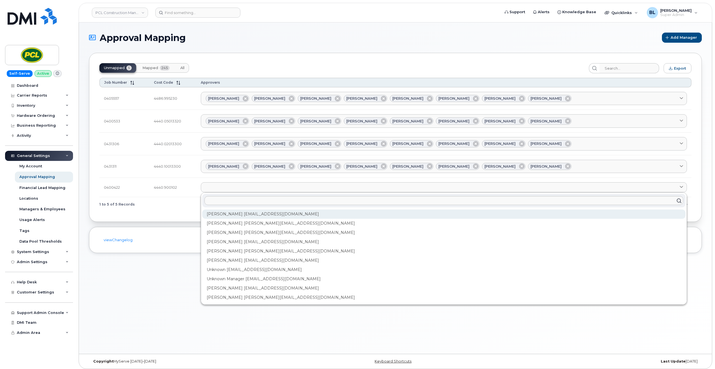
click at [317, 216] on div "Amanda Lucier alucier@pcl.com" at bounding box center [443, 213] width 483 height 9
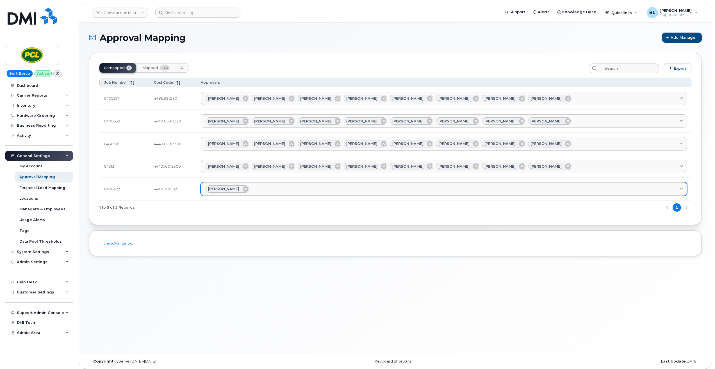
click at [323, 195] on link "Amanda Lucier" at bounding box center [444, 188] width 486 height 13
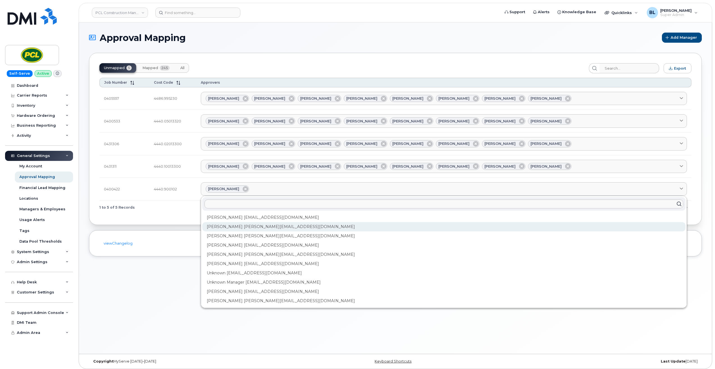
click at [249, 229] on div "Anna Slater AMSlater@pcl.com" at bounding box center [443, 226] width 483 height 9
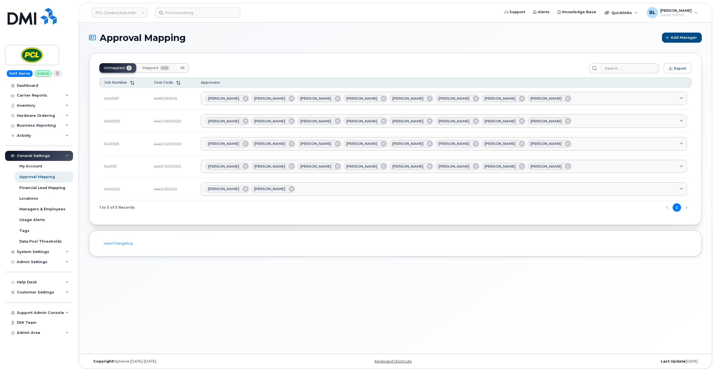
click at [320, 181] on td "Amanda Lucier Anna Slater Amanda Lucier alucier@pcl.com Anna Slater AMSlater@pc…" at bounding box center [443, 189] width 495 height 23
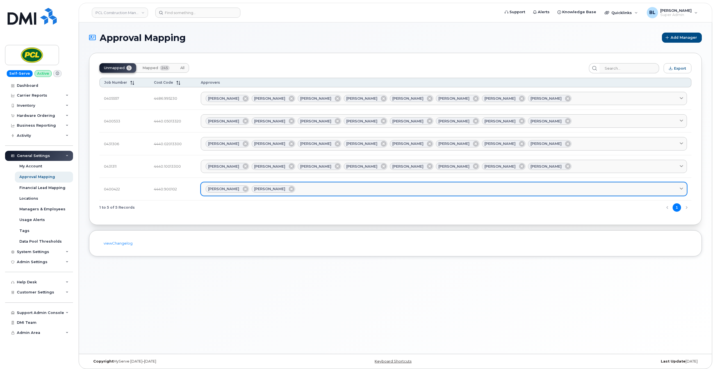
click at [314, 187] on div "Amanda Lucier Anna Slater" at bounding box center [444, 188] width 477 height 7
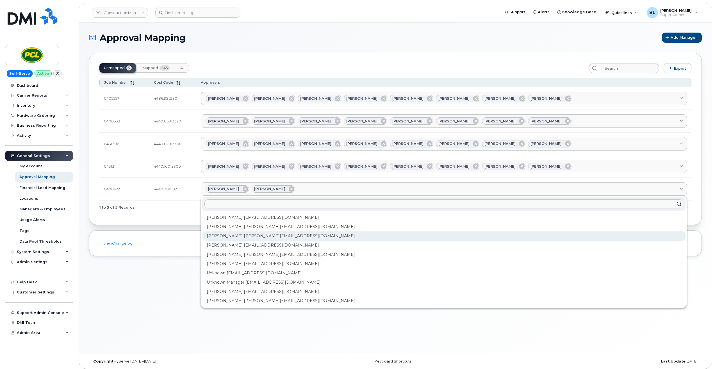
click at [265, 238] on div "Duy Huynh Duyhuynh@pcl.com" at bounding box center [443, 235] width 483 height 9
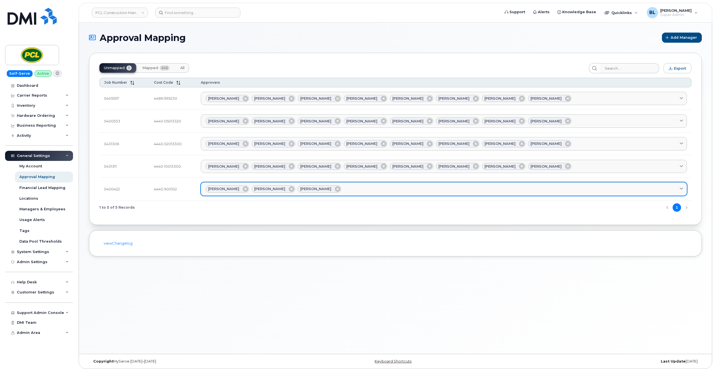
drag, startPoint x: 377, startPoint y: 183, endPoint x: 373, endPoint y: 189, distance: 7.0
click at [377, 183] on link "Amanda Lucier Anna Slater Duy Huynh" at bounding box center [444, 188] width 486 height 13
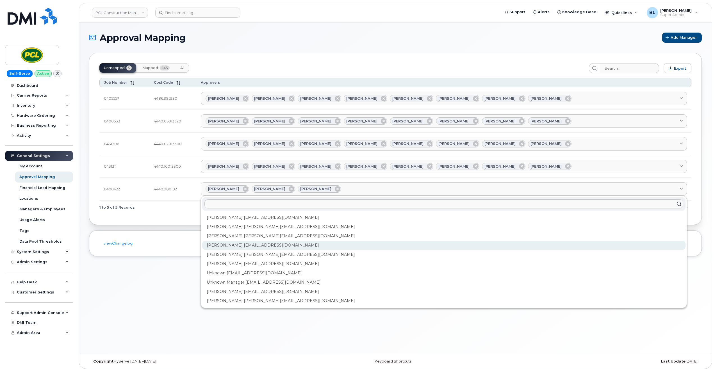
click at [265, 245] on div "Heather Innes HMInnes@pcl.com" at bounding box center [443, 245] width 483 height 9
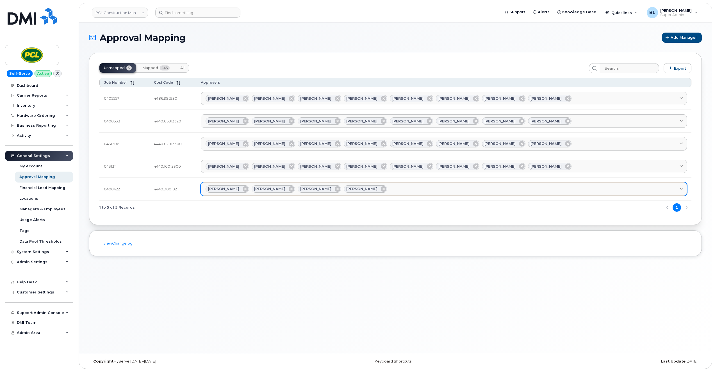
click at [409, 191] on div "Amanda Lucier Anna Slater Duy Huynh Heather Innes" at bounding box center [444, 188] width 477 height 7
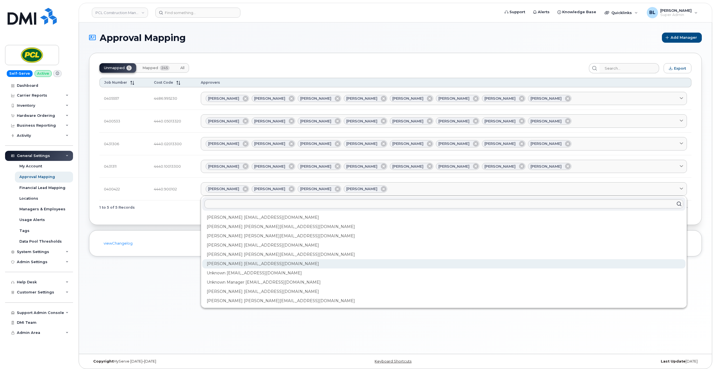
click at [248, 265] on div "Rob Wilkins RFWilkins@pcl.com" at bounding box center [443, 263] width 483 height 9
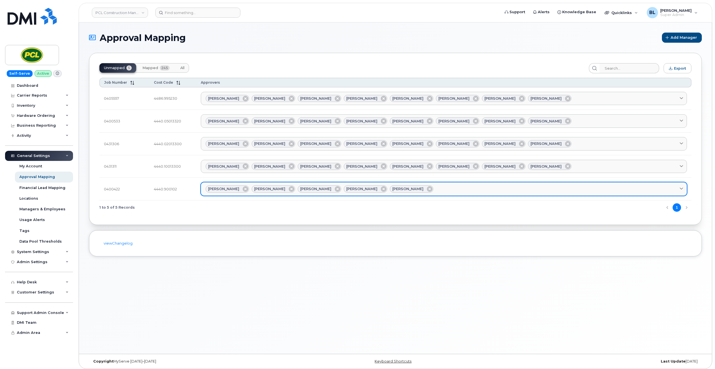
click at [436, 191] on div "Amanda Lucier Anna Slater Duy Huynh Heather Innes Rob Wilkins" at bounding box center [444, 188] width 477 height 7
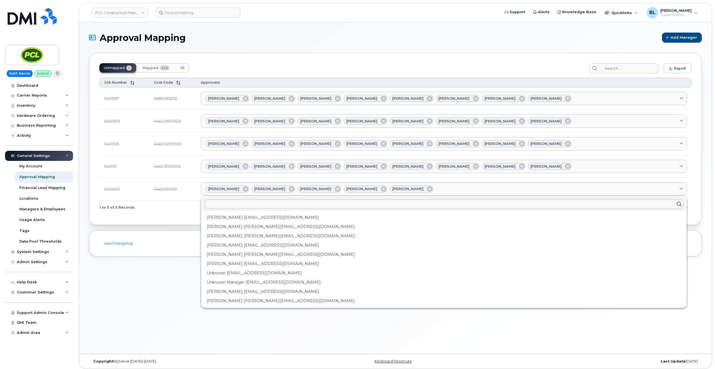
drag, startPoint x: 249, startPoint y: 255, endPoint x: 256, endPoint y: 252, distance: 7.5
click at [249, 255] on div "Kimberley Kim kimberleykim@pcl.com" at bounding box center [443, 254] width 483 height 9
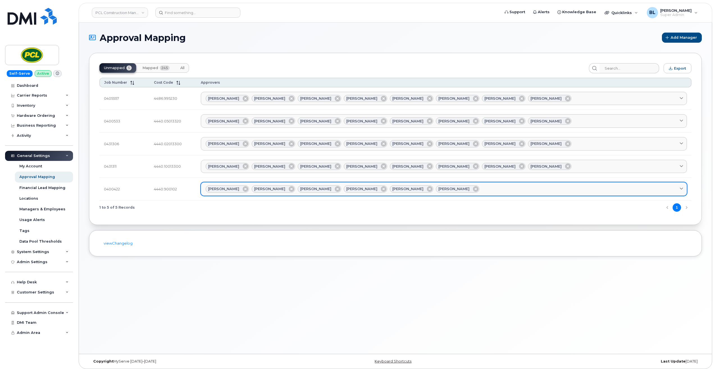
click at [492, 189] on div "Amanda Lucier Anna Slater Duy Huynh Heather Innes Rob Wilkins Kimberley Kim" at bounding box center [444, 188] width 477 height 7
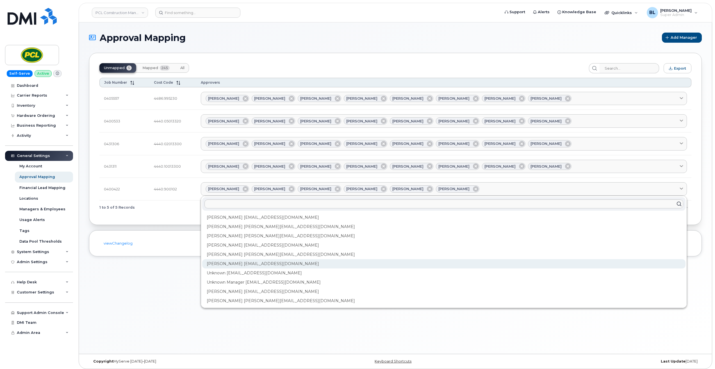
click at [261, 264] on div "Rob Wilkins RFWilkins@pcl.com" at bounding box center [443, 263] width 483 height 9
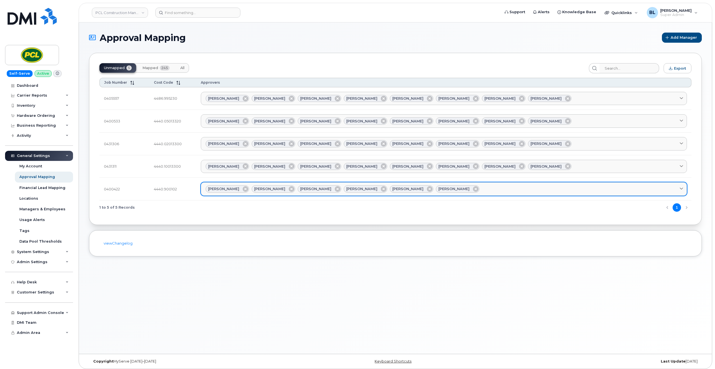
click at [474, 195] on link "Amanda Lucier Anna Slater Duy Huynh Heather Innes Rob Wilkins Kimberley Kim" at bounding box center [444, 188] width 486 height 13
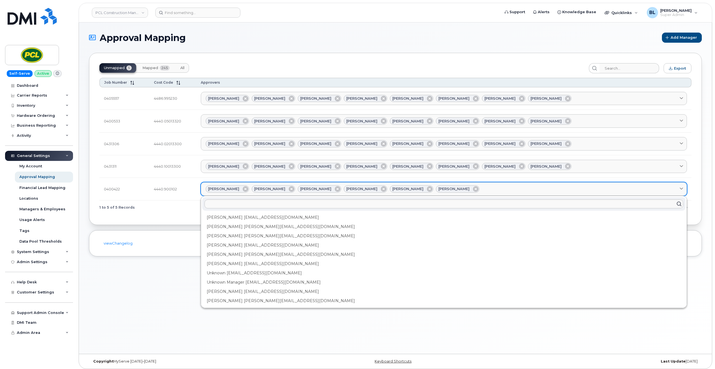
click at [475, 192] on div "Amanda Lucier Anna Slater Duy Huynh Heather Innes Rob Wilkins Kimberley Kim" at bounding box center [444, 188] width 477 height 7
click at [239, 289] on div "Yvonne Love YCLove@pcl.com" at bounding box center [443, 291] width 483 height 9
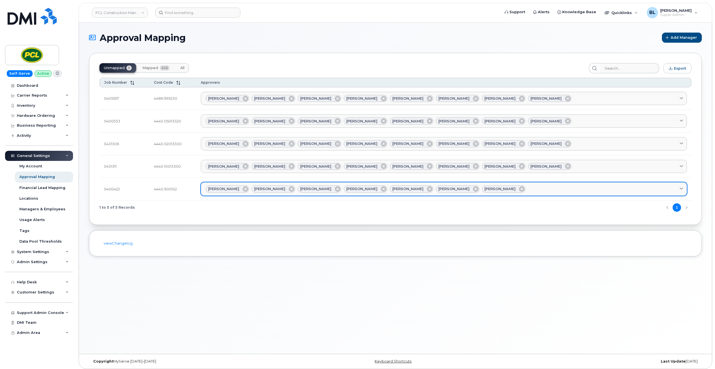
click at [514, 184] on link "Amanda Lucier Anna Slater Duy Huynh Heather Innes Rob Wilkins Kimberley Kim Yvo…" at bounding box center [444, 188] width 486 height 13
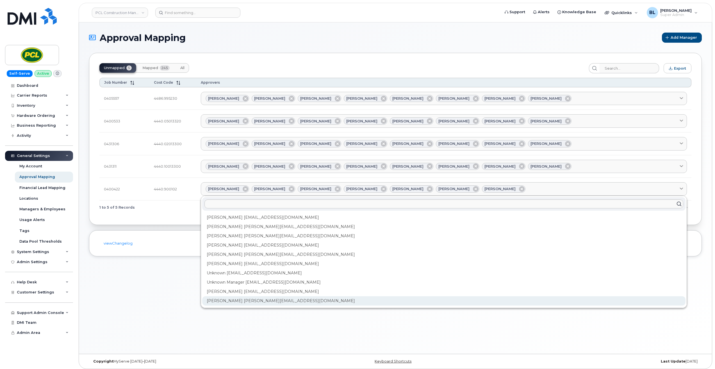
click at [267, 302] on div "Zuhaib Nasser ZfNasser@pcl.com" at bounding box center [443, 300] width 483 height 9
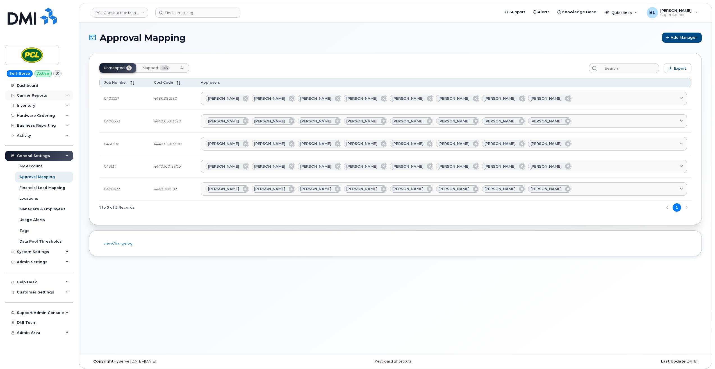
click at [49, 95] on div "Carrier Reports" at bounding box center [39, 95] width 68 height 10
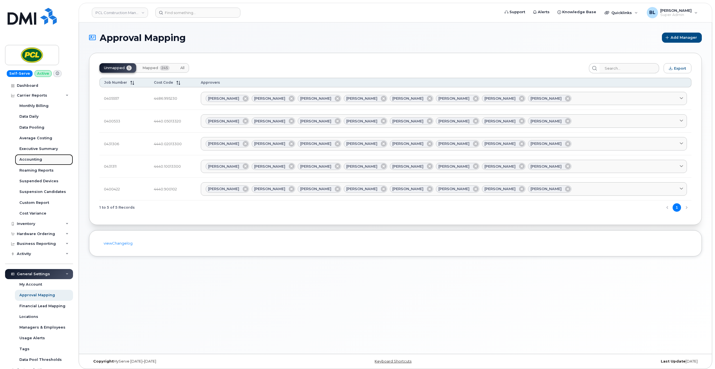
click at [41, 160] on div "Accounting" at bounding box center [30, 159] width 23 height 5
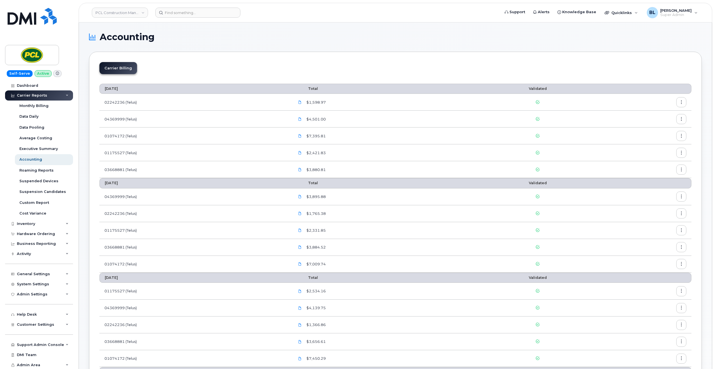
drag, startPoint x: 341, startPoint y: 69, endPoint x: 258, endPoint y: 105, distance: 90.7
click at [341, 69] on div "Carrier Billing" at bounding box center [395, 70] width 592 height 17
click at [39, 283] on div "System Settings" at bounding box center [33, 284] width 32 height 4
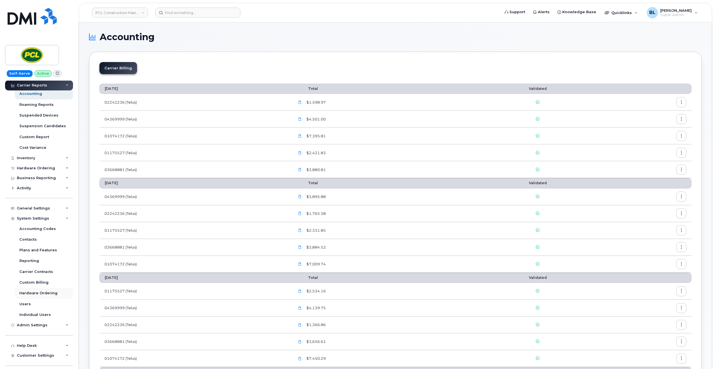
scroll to position [75, 0]
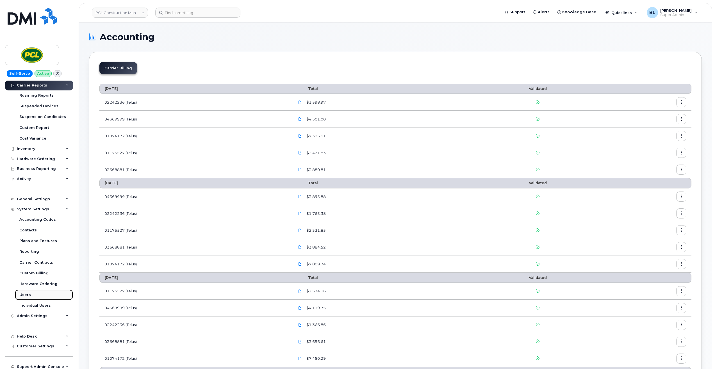
click at [25, 294] on div "Users" at bounding box center [25, 294] width 12 height 5
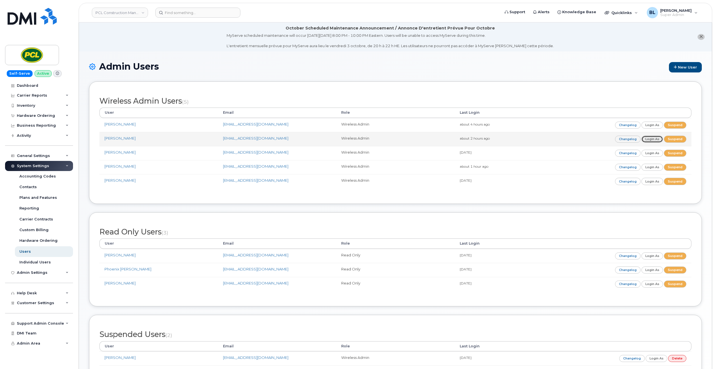
click at [655, 139] on link "Login as" at bounding box center [652, 139] width 22 height 7
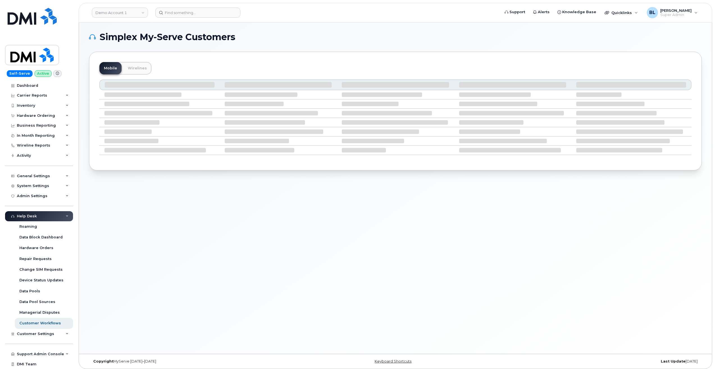
click at [131, 19] on header "Demo Account 1 Support Alerts Knowledge Base Quicklinks Suspend / Cancel Device…" at bounding box center [395, 13] width 633 height 20
click at [134, 16] on link "Demo Account 1" at bounding box center [120, 13] width 56 height 10
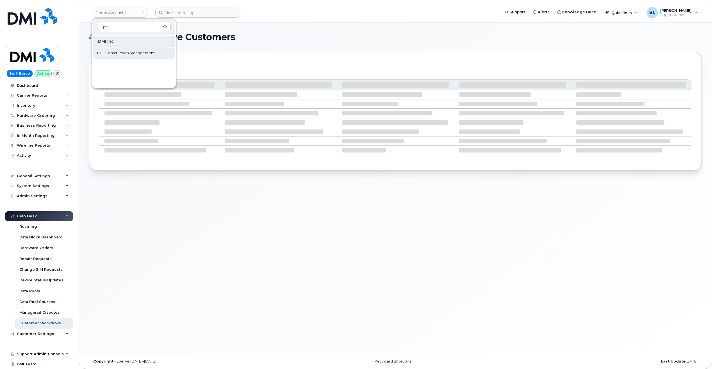
type input "pcl"
click at [150, 53] on span "PCL Construction Management" at bounding box center [126, 53] width 58 height 6
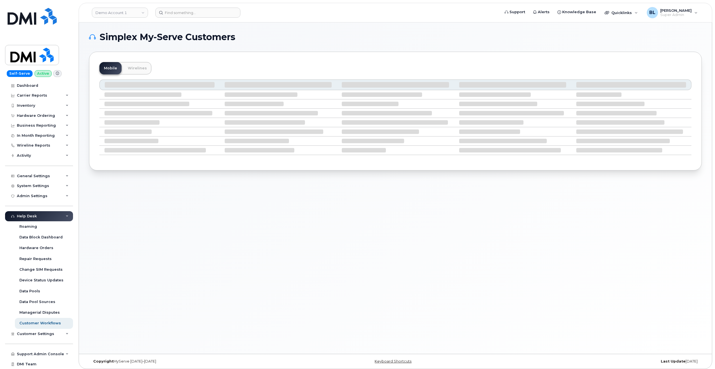
click at [368, 52] on div "Mobile Wirelines" at bounding box center [395, 111] width 613 height 119
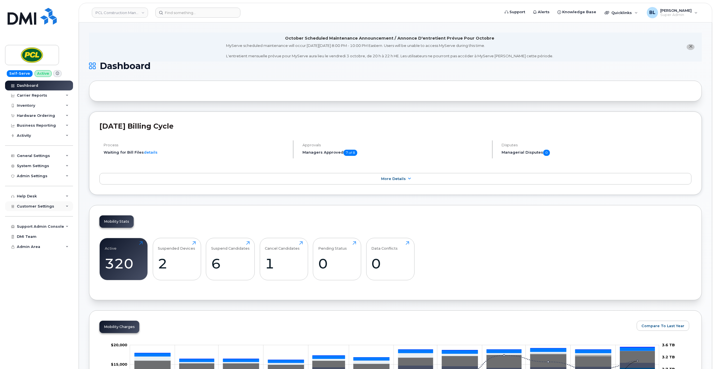
click at [57, 206] on div "Customer Settings" at bounding box center [39, 206] width 68 height 10
click at [51, 152] on div "General Settings" at bounding box center [39, 156] width 68 height 10
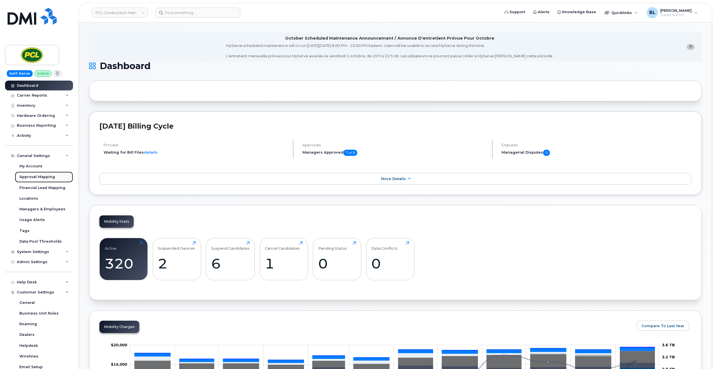
click at [47, 177] on div "Approval Mapping" at bounding box center [37, 176] width 36 height 5
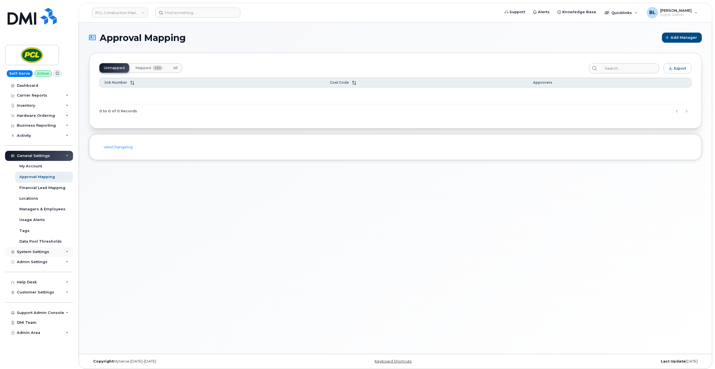
click at [37, 254] on div "System Settings" at bounding box center [33, 252] width 32 height 4
click at [117, 102] on td at bounding box center [395, 95] width 592 height 17
click at [137, 68] on span "Mapped" at bounding box center [143, 68] width 16 height 4
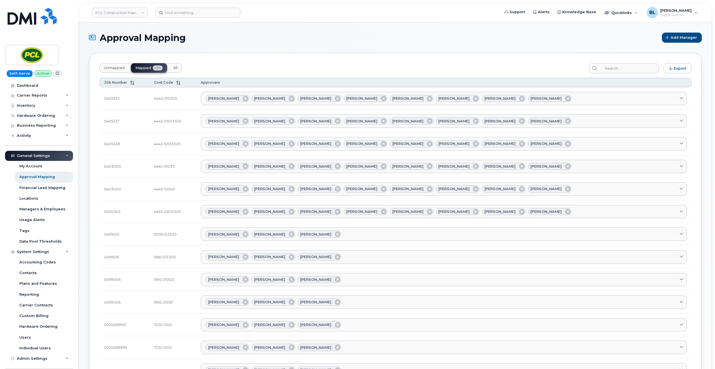
click at [124, 205] on td "0400343" at bounding box center [124, 211] width 50 height 23
click at [50, 96] on div "Carrier Reports" at bounding box center [39, 95] width 68 height 10
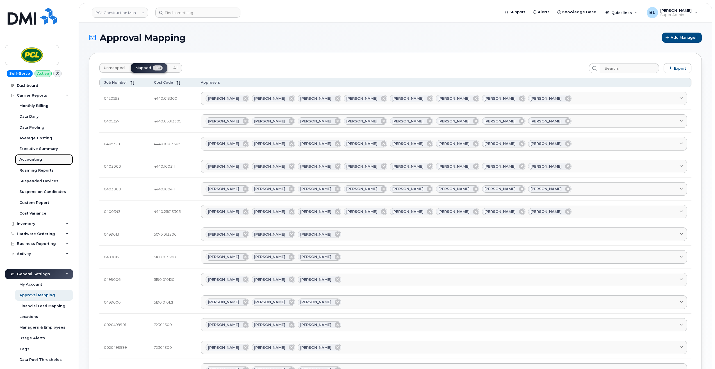
click at [41, 163] on link "Accounting" at bounding box center [44, 159] width 58 height 11
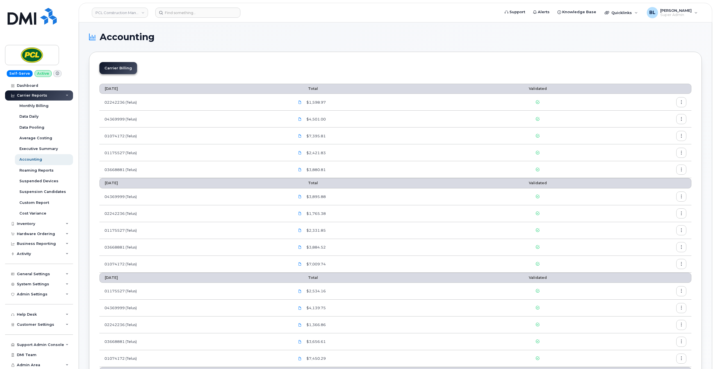
drag, startPoint x: 293, startPoint y: 164, endPoint x: 203, endPoint y: 159, distance: 90.0
click at [203, 159] on td "01175527 (Telus)" at bounding box center [194, 152] width 190 height 17
click at [126, 180] on th "August 2025" at bounding box center [194, 183] width 190 height 10
